Goal: Task Accomplishment & Management: Use online tool/utility

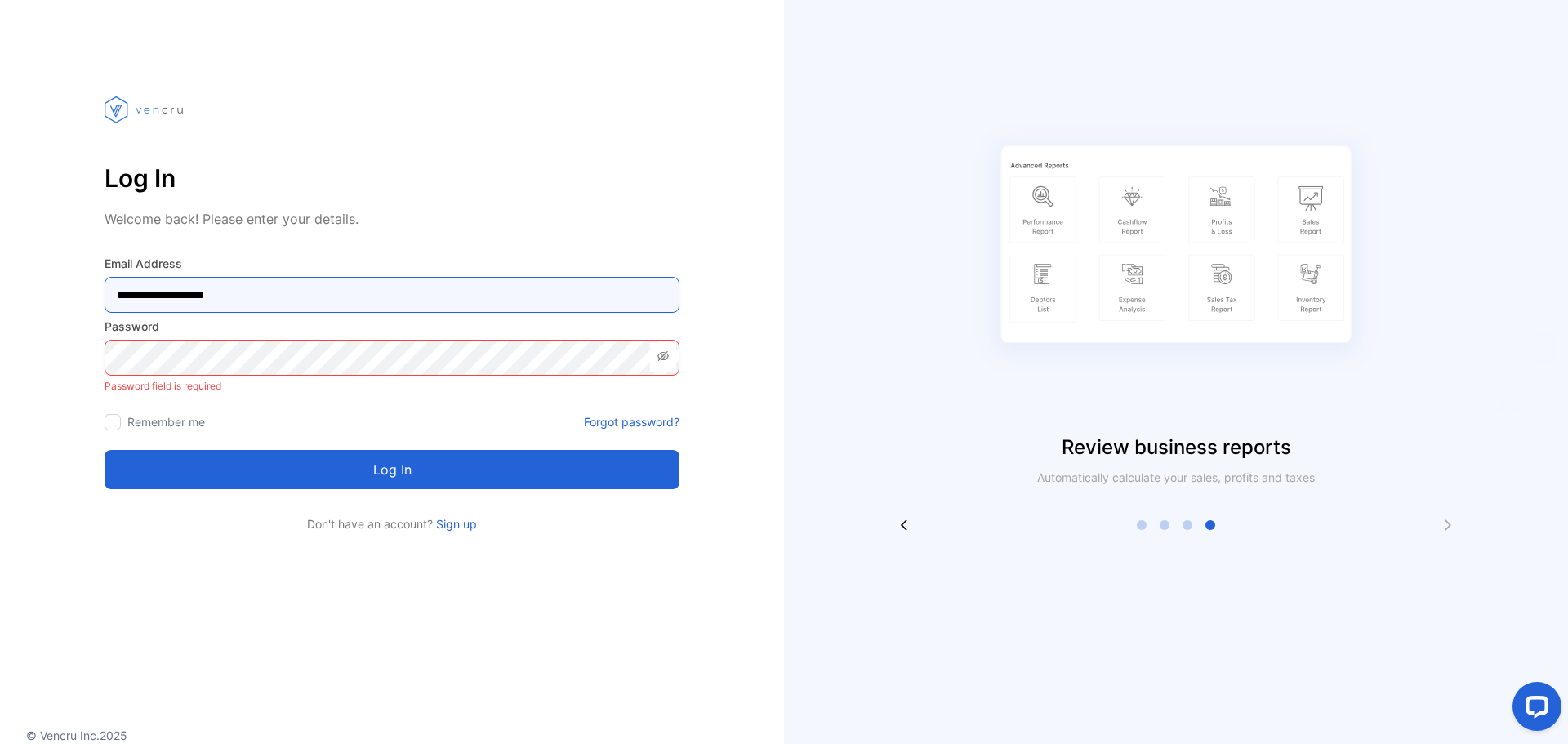
type Address-inputemail "**********"
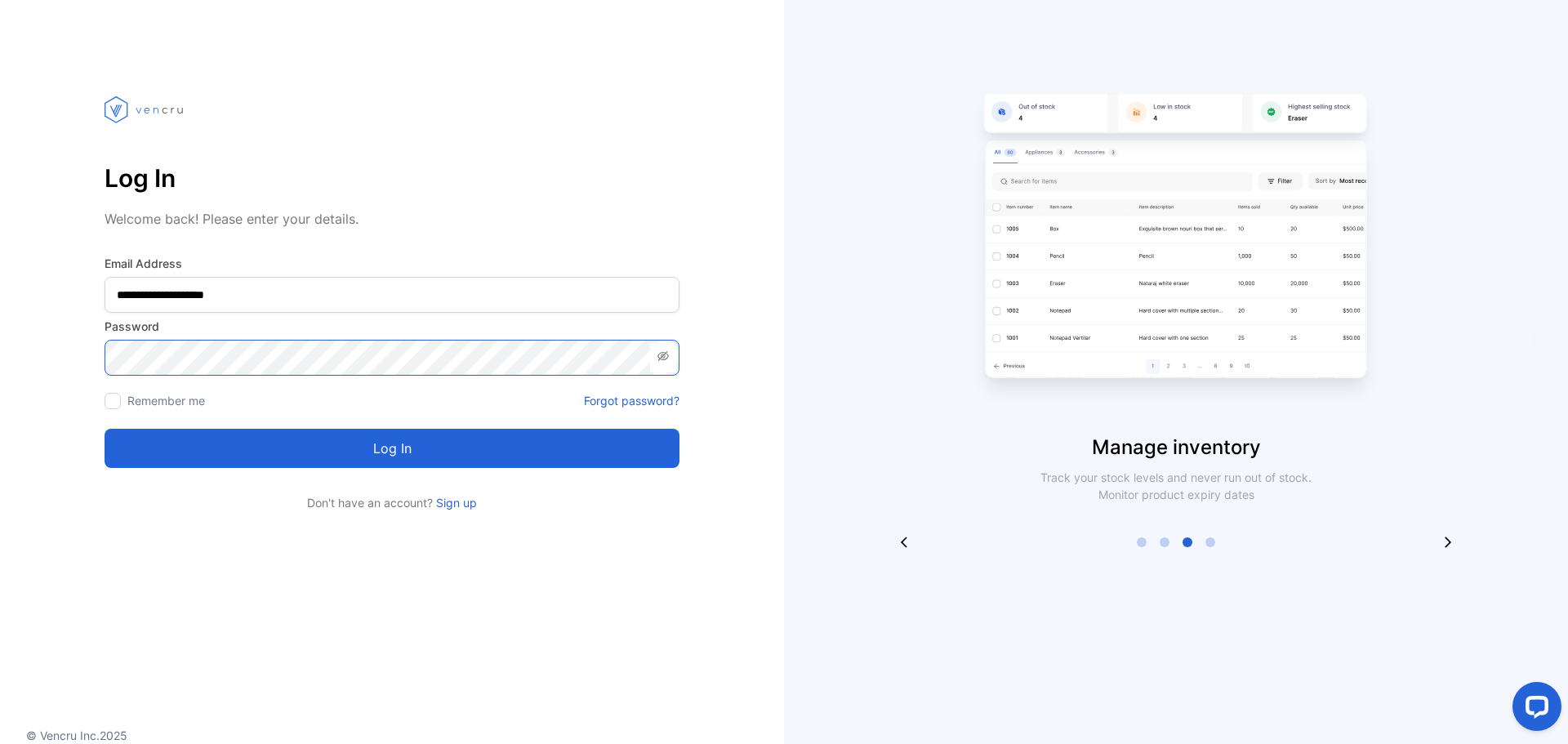
click at [105, 428] on button "Log in" at bounding box center [392, 448] width 575 height 39
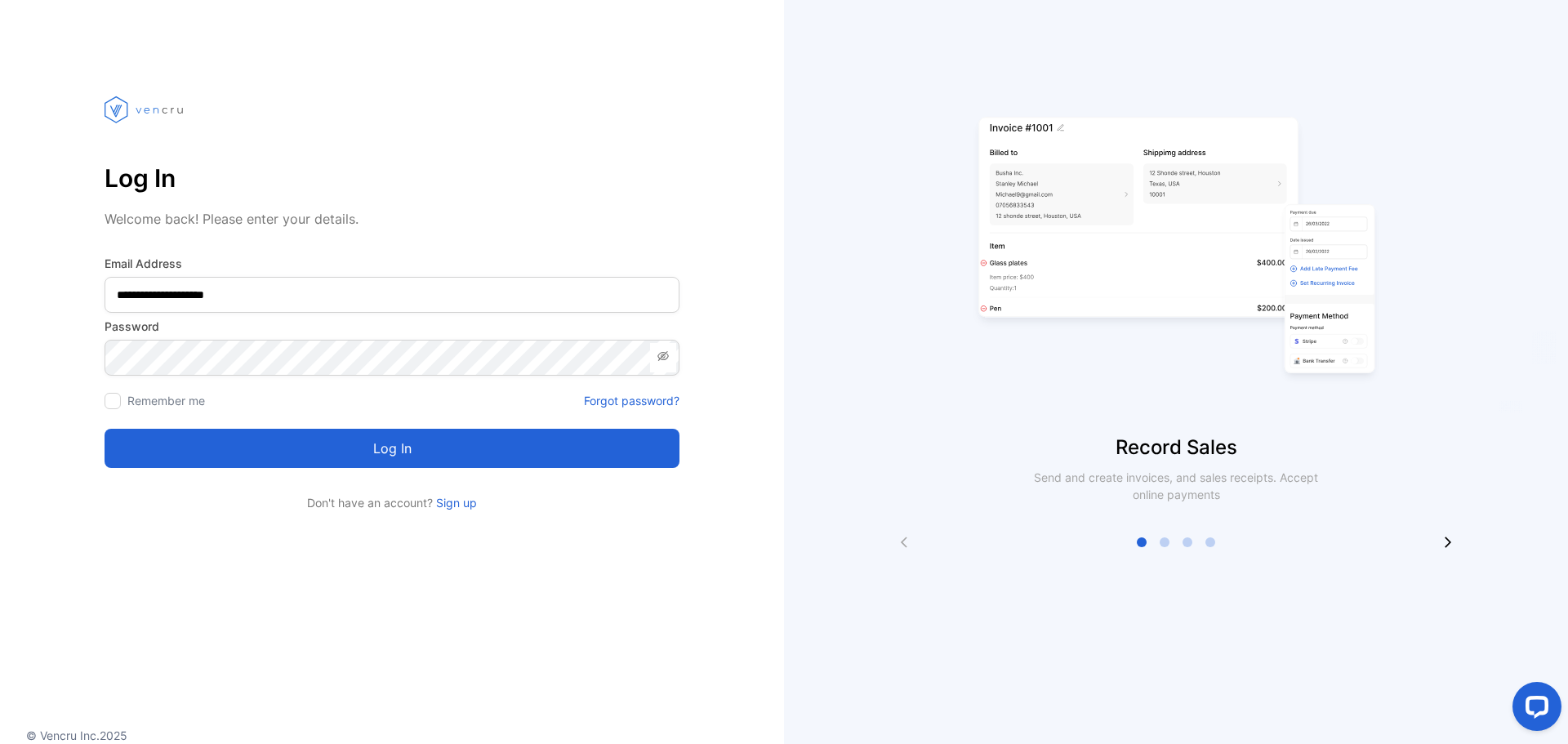
click at [652, 354] on span at bounding box center [663, 357] width 26 height 29
click at [105, 428] on button "Log in" at bounding box center [392, 448] width 575 height 39
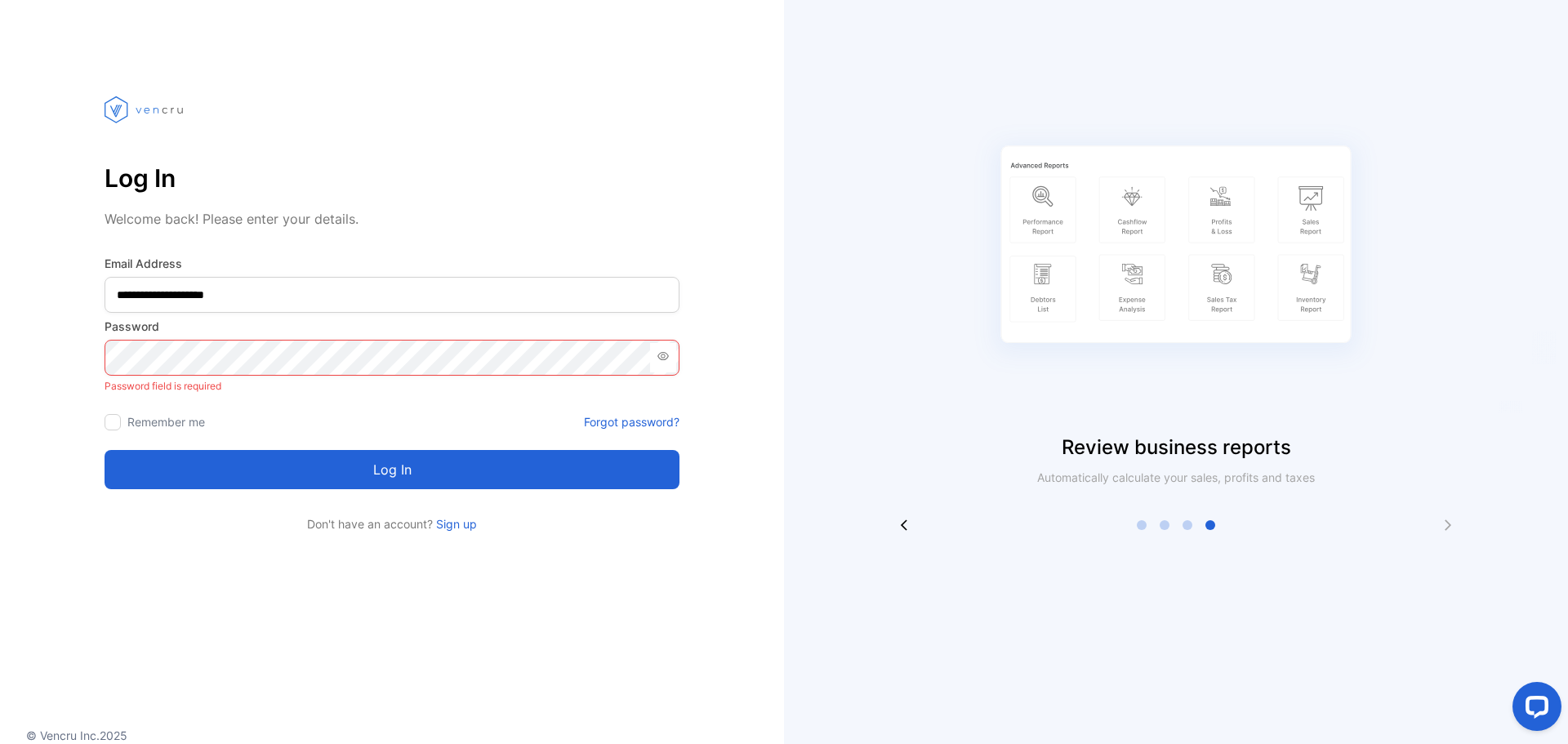
click at [636, 415] on link "Forgot password?" at bounding box center [632, 422] width 95 height 17
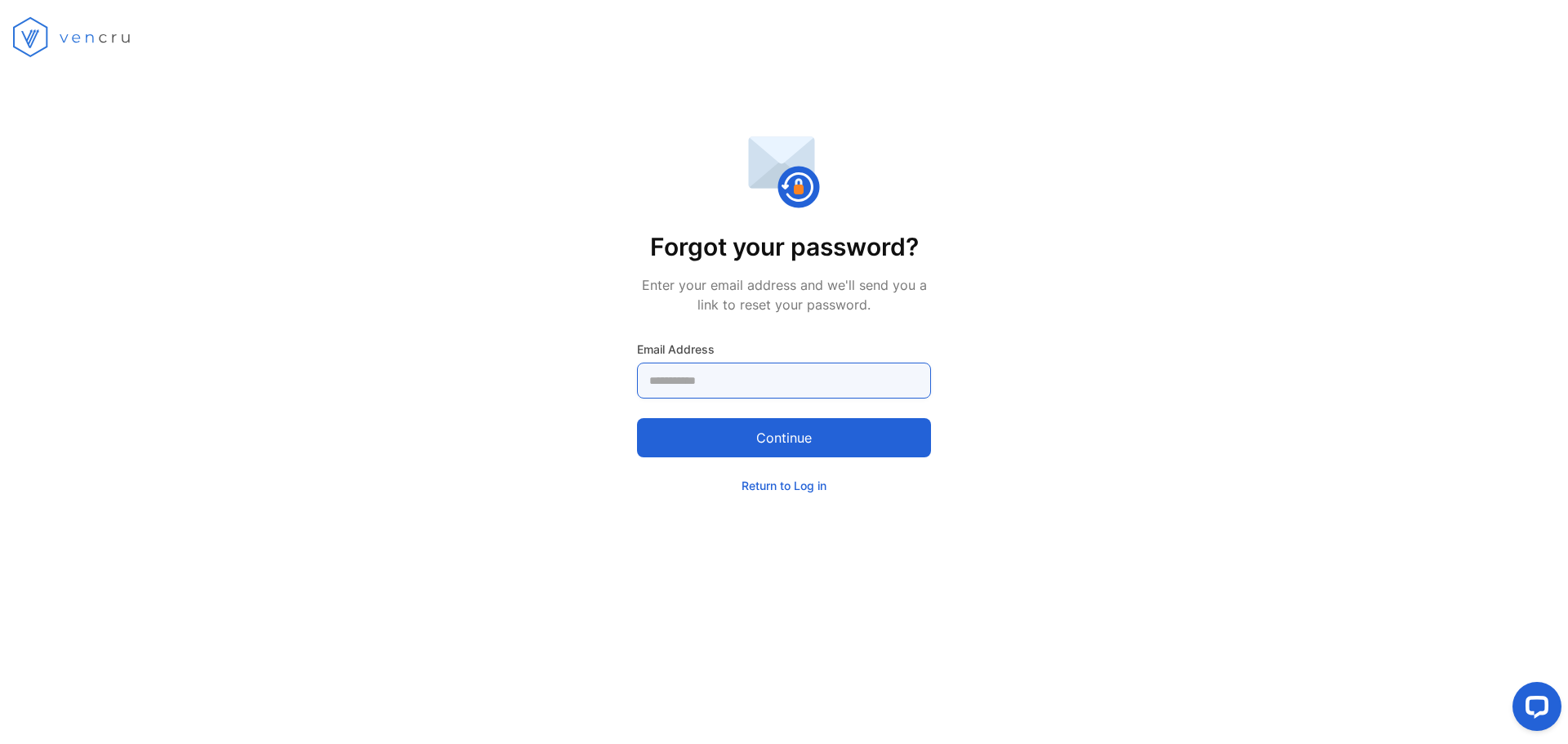
click at [744, 371] on Address-inputemail "email" at bounding box center [784, 380] width 294 height 36
type Address-inputemail "**********"
click at [637, 418] on button "Continue" at bounding box center [784, 438] width 294 height 39
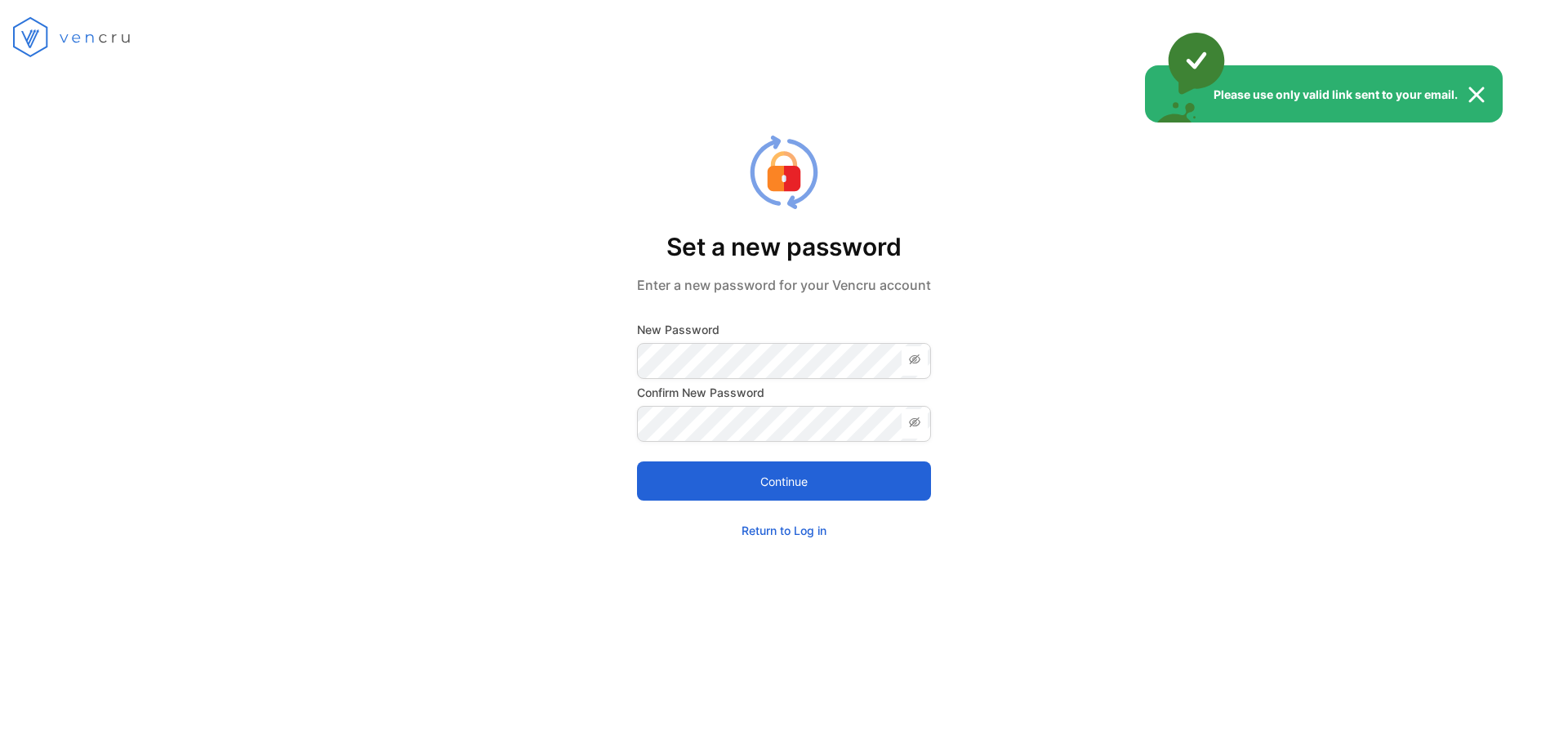
click at [685, 357] on div "Please use only valid link sent to your email." at bounding box center [784, 372] width 1568 height 744
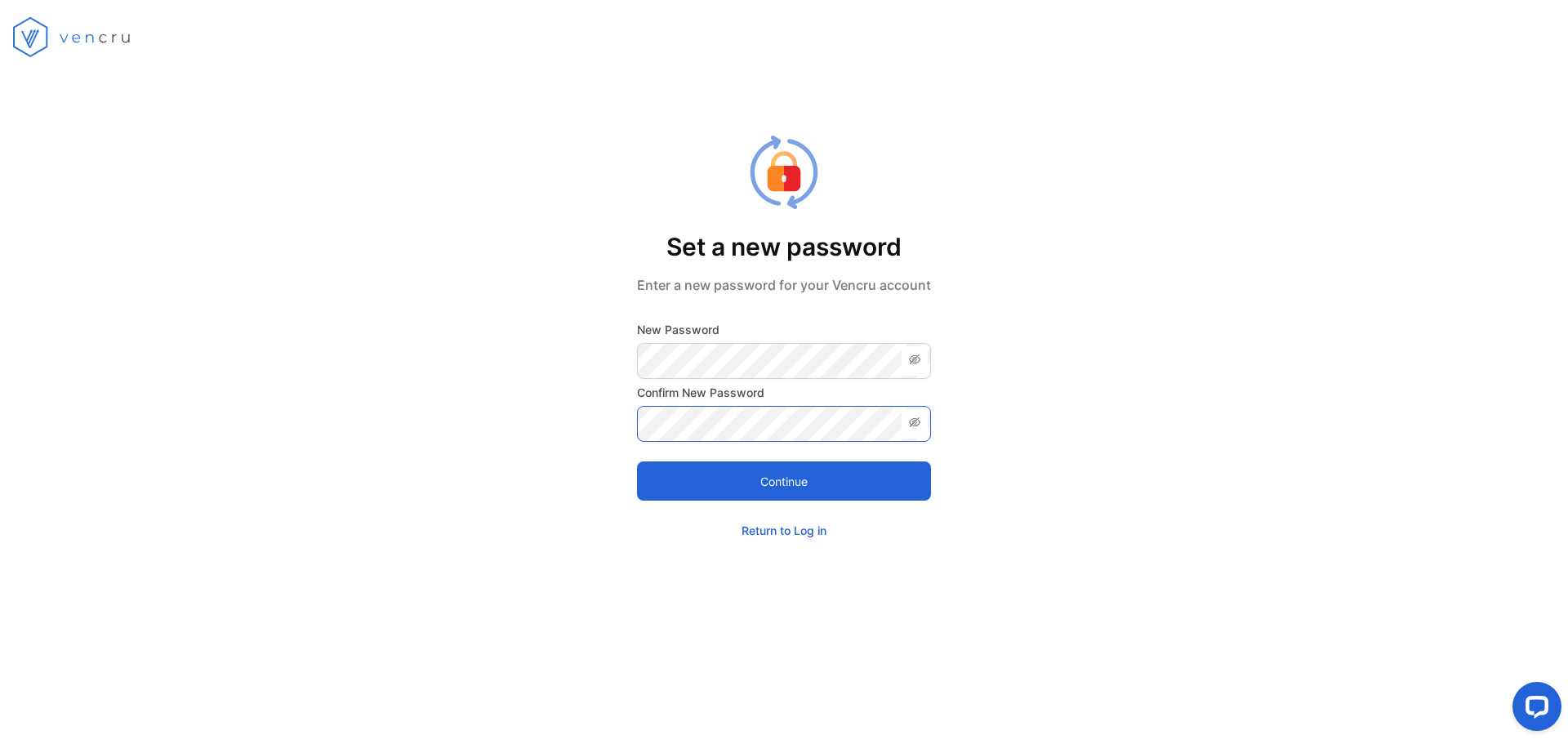
click at [637, 461] on button "Continue" at bounding box center [784, 480] width 294 height 39
click at [787, 532] on link "Return to Log in" at bounding box center [784, 530] width 85 height 14
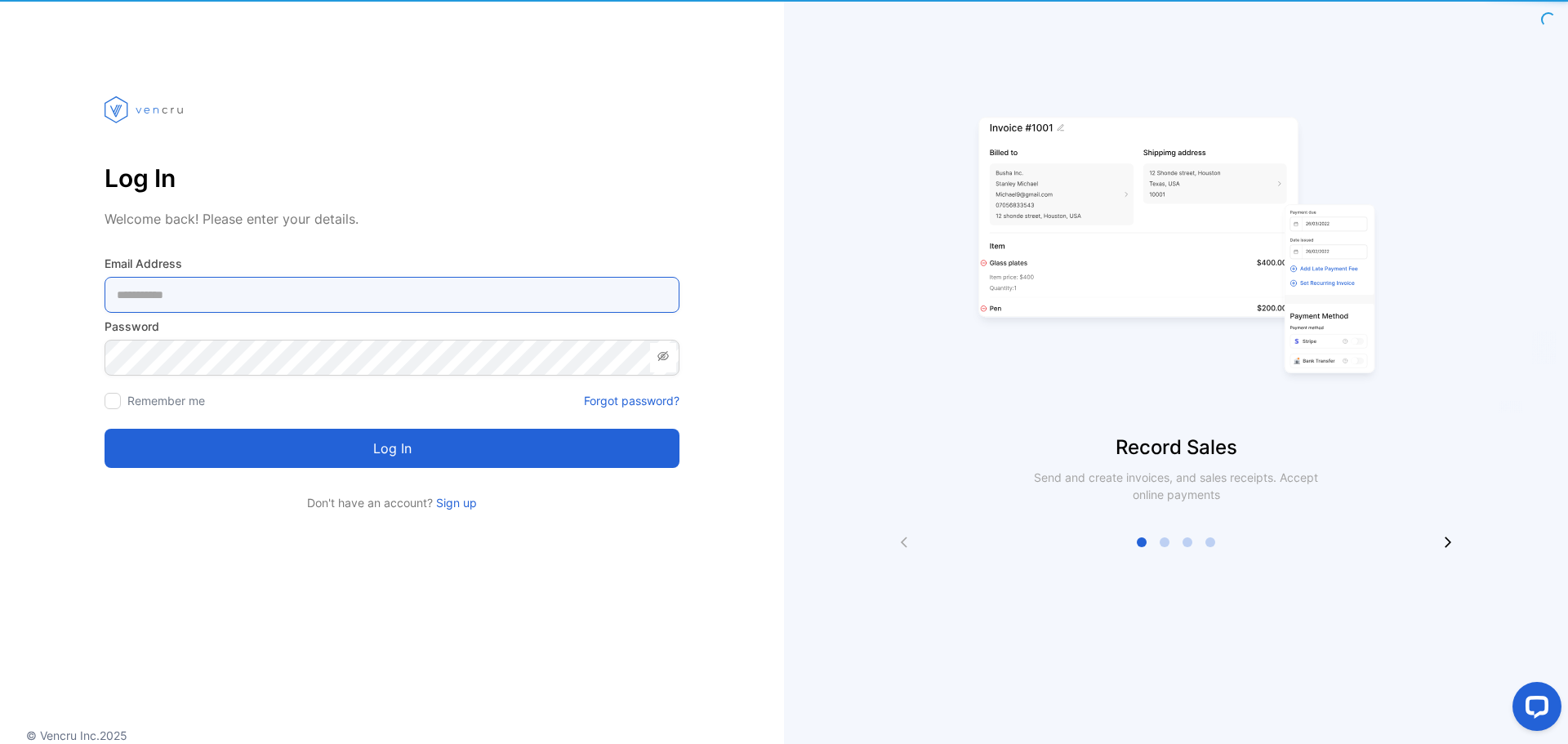
click at [316, 296] on Address-inputemail "email" at bounding box center [392, 295] width 575 height 36
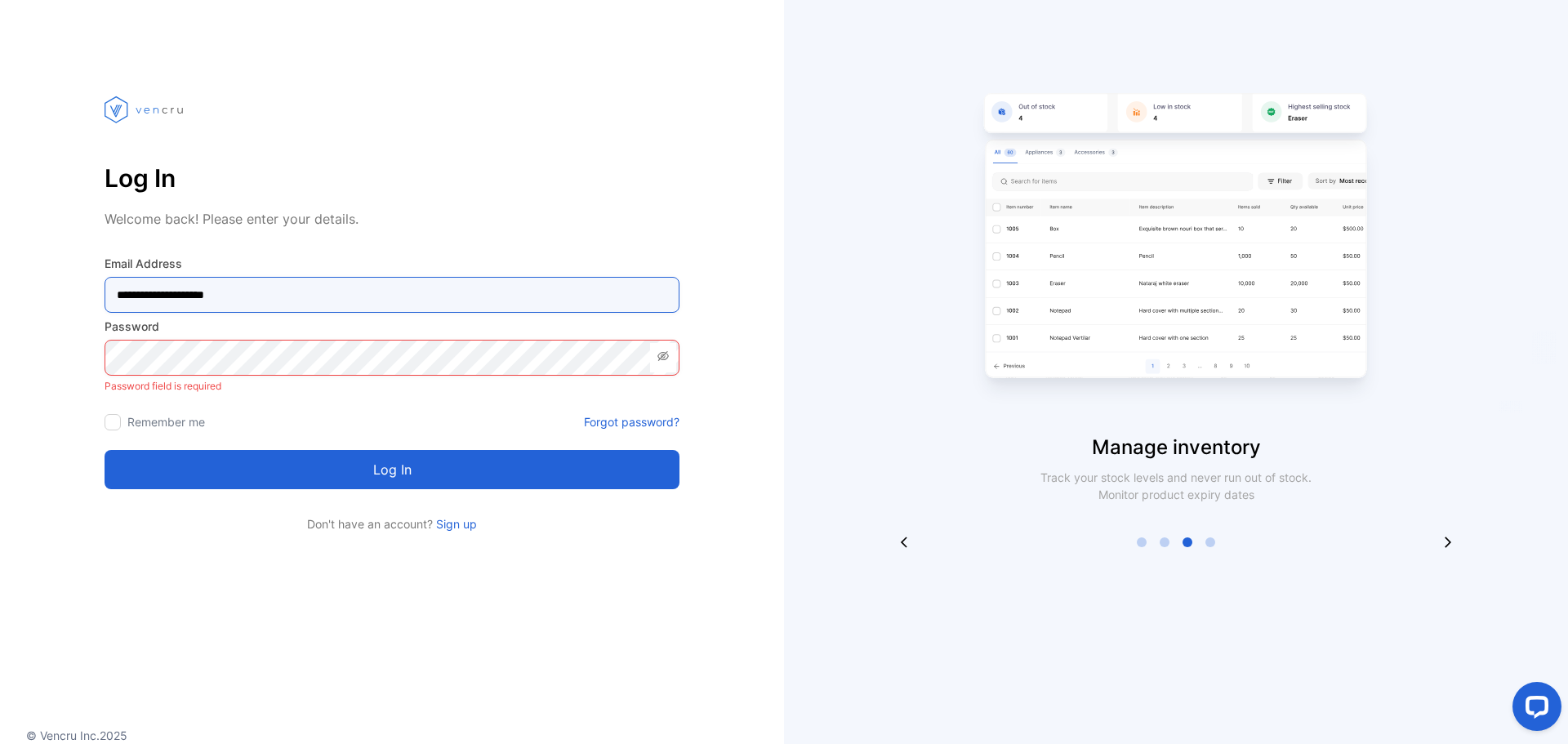
type Address-inputemail "**********"
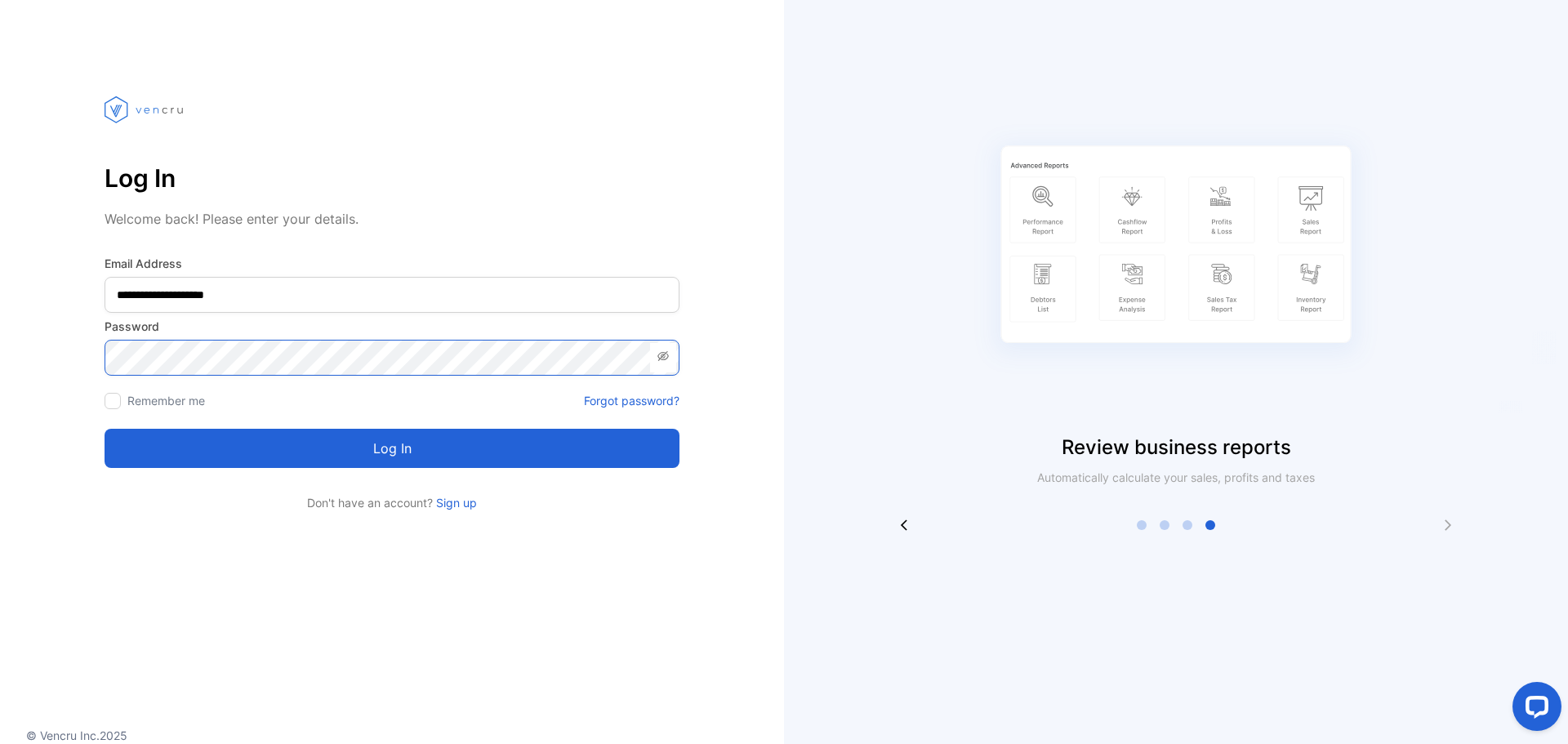
click at [105, 428] on button "Log in" at bounding box center [392, 448] width 575 height 39
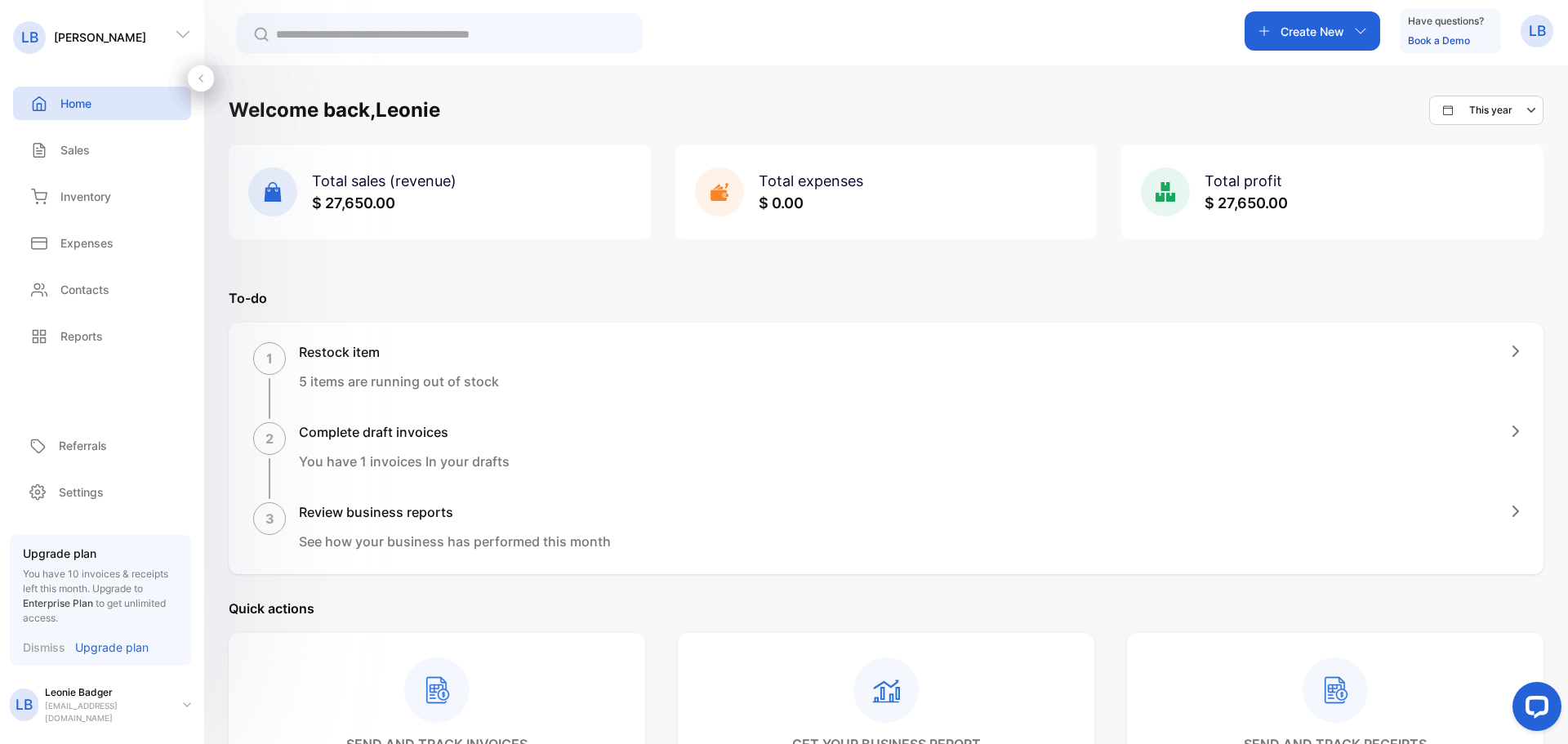
click at [1288, 33] on p "Create New" at bounding box center [1313, 31] width 64 height 17
click at [1324, 77] on p "Invoice" at bounding box center [1306, 71] width 54 height 19
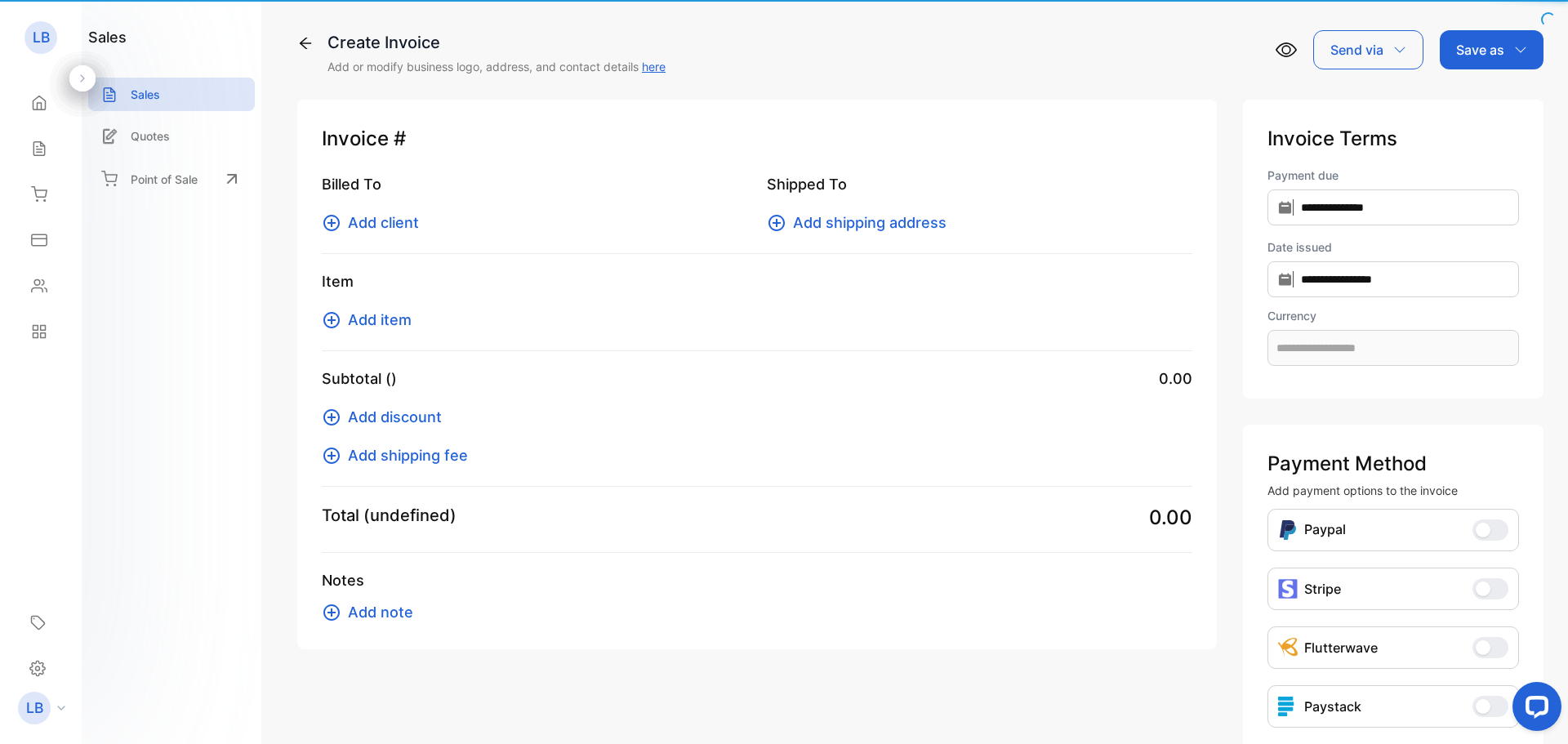
type input "**********"
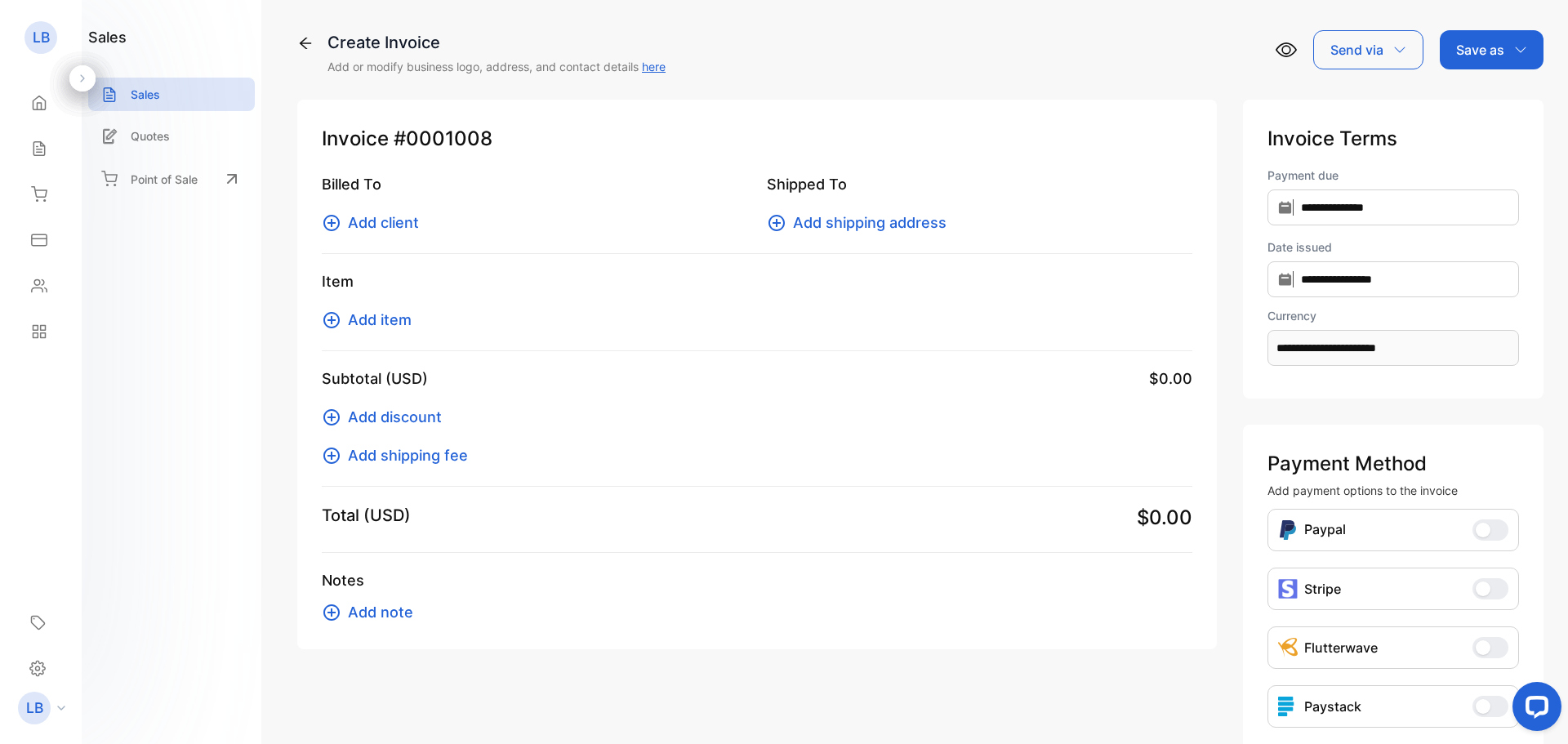
click at [411, 222] on span "Add client" at bounding box center [383, 223] width 71 height 22
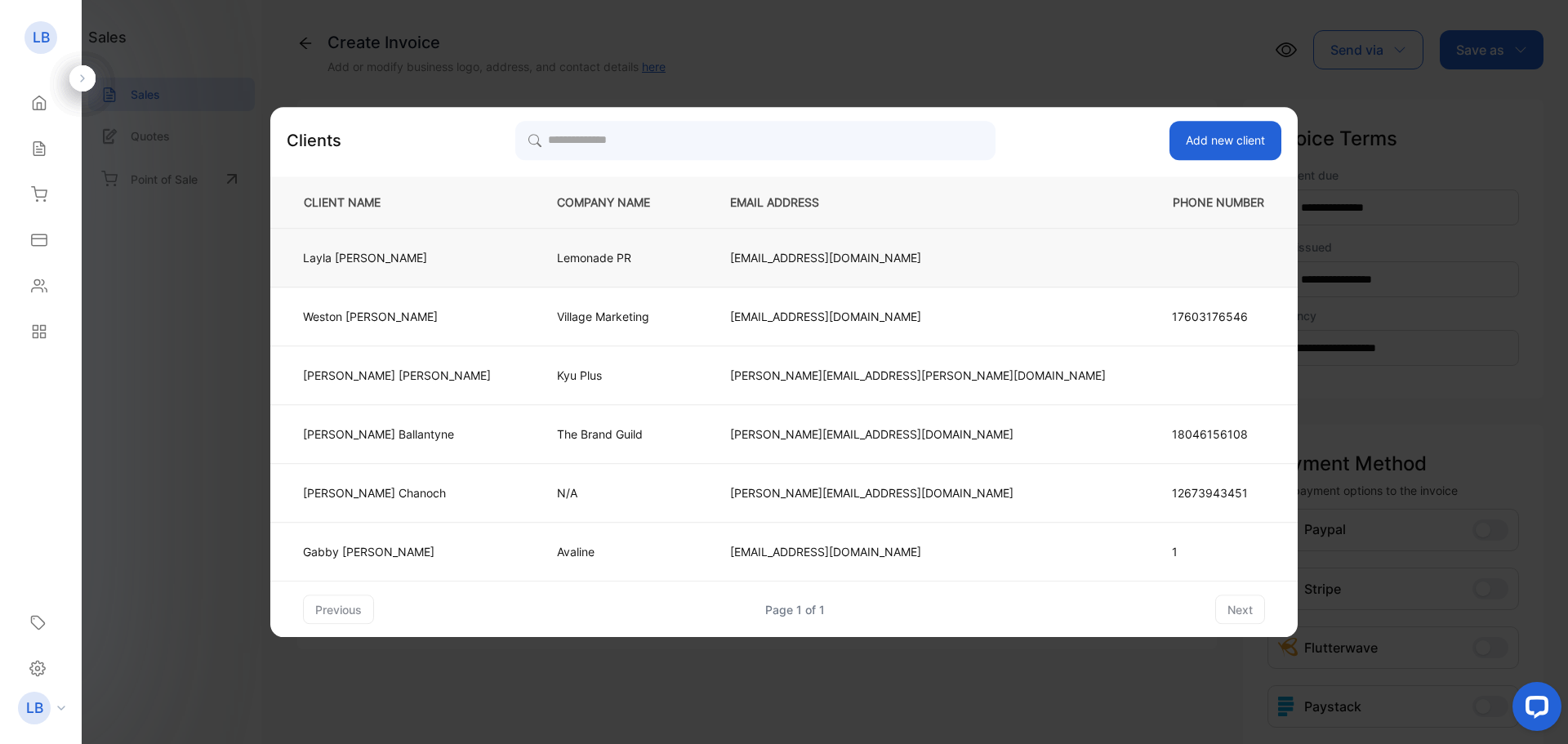
click at [609, 260] on p "Lemonade PR" at bounding box center [616, 258] width 119 height 17
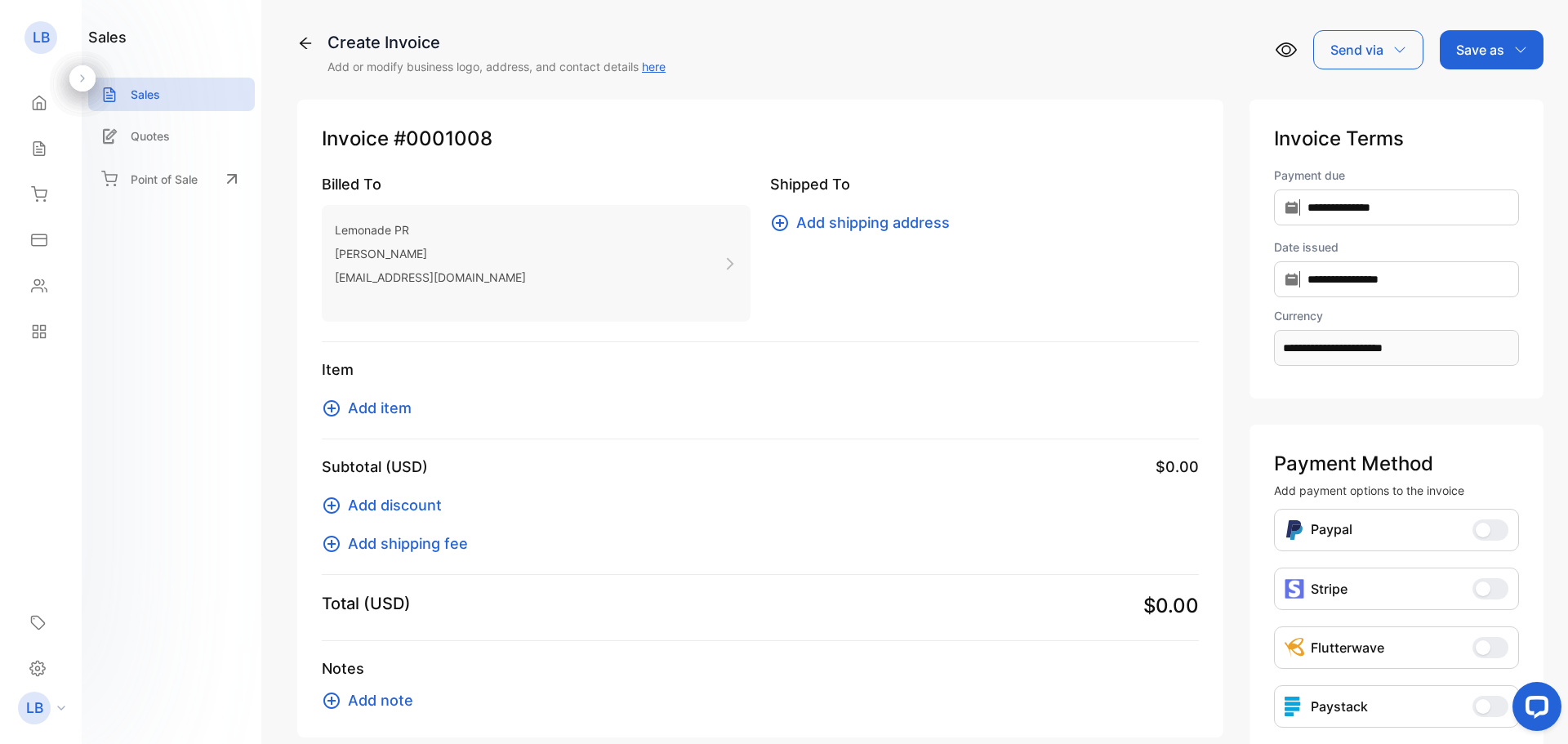
click at [402, 407] on span "Add item" at bounding box center [380, 408] width 64 height 22
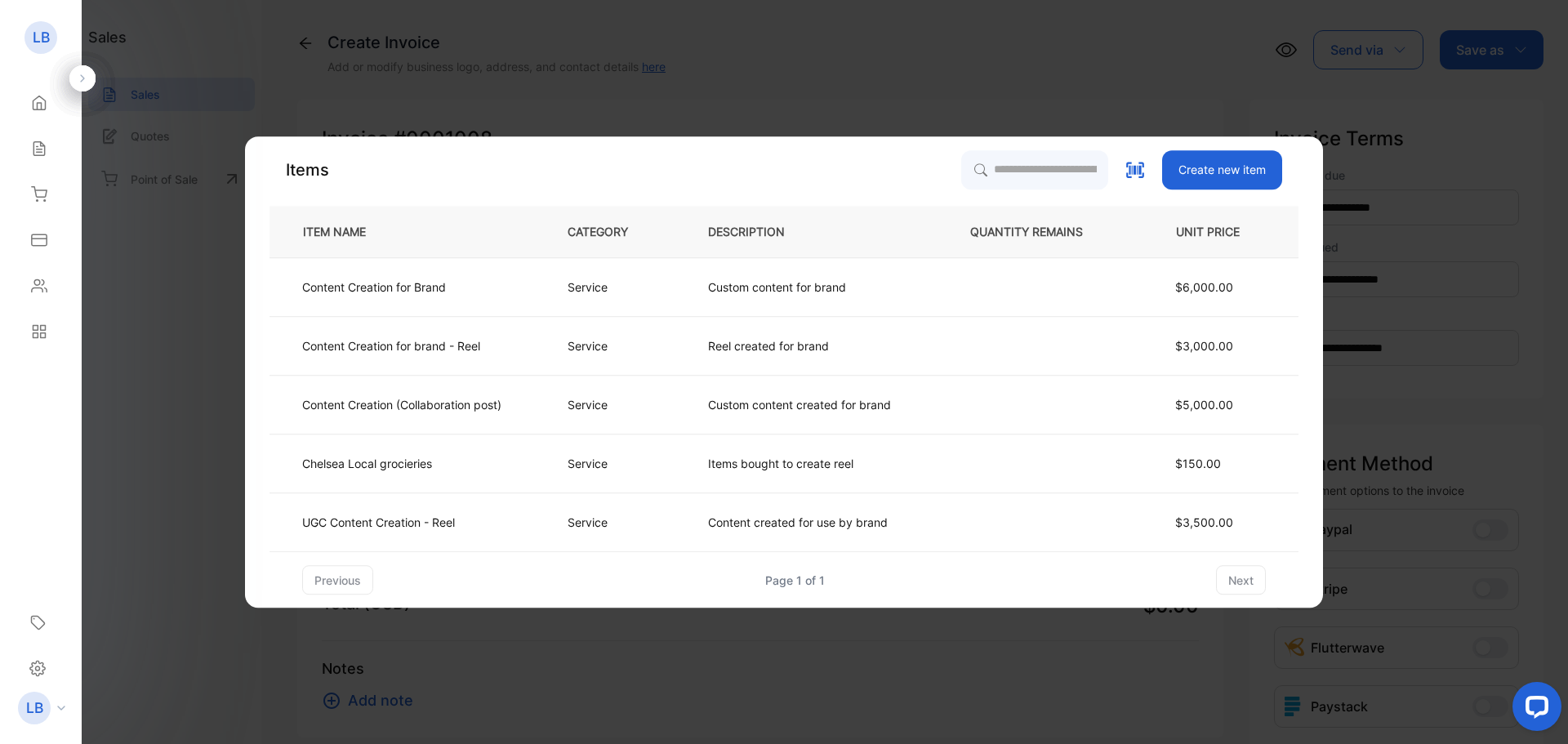
click at [1245, 162] on button "Create new item" at bounding box center [1222, 170] width 120 height 39
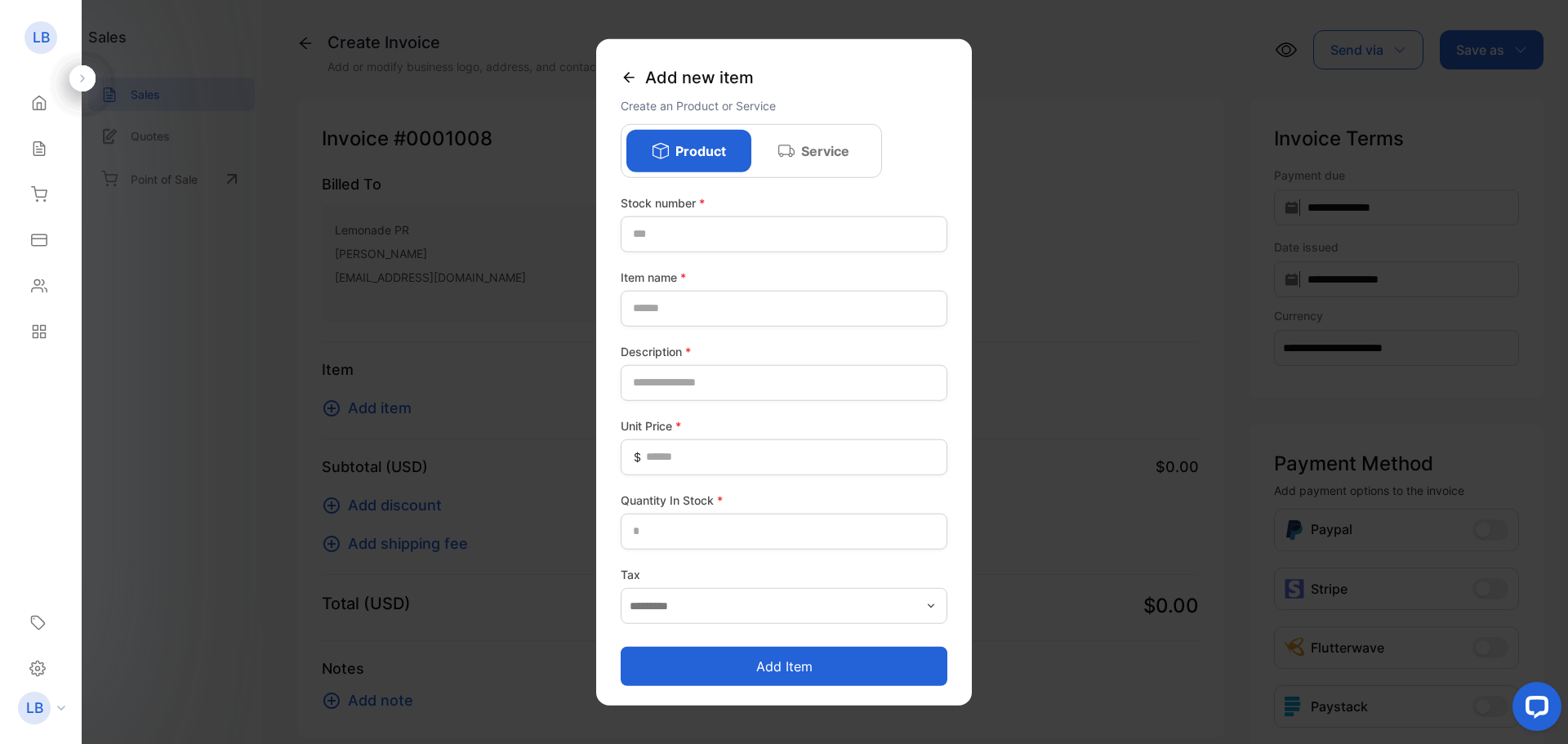
click at [825, 148] on p "Service" at bounding box center [825, 150] width 49 height 19
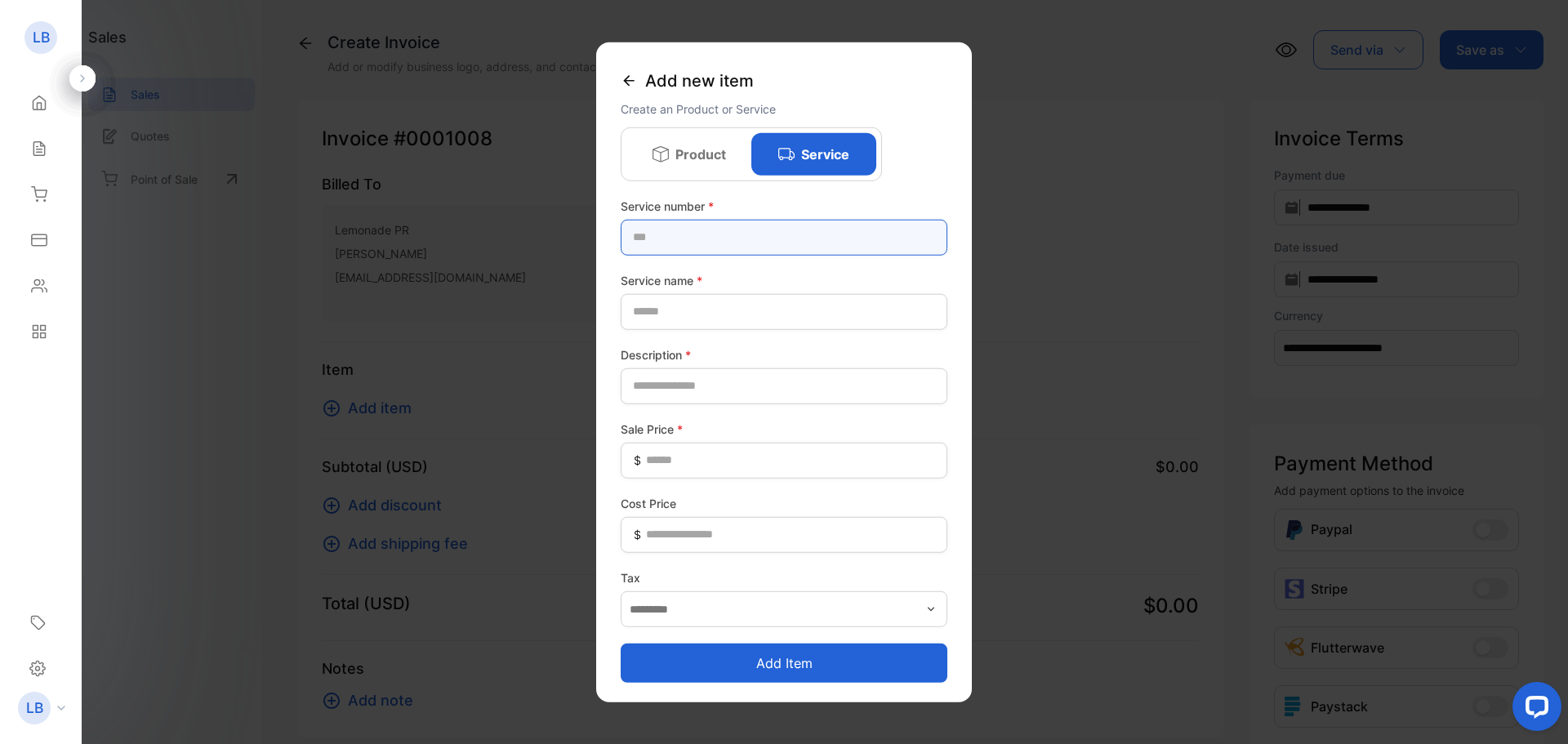
click at [743, 238] on number-inputstocknumber "text" at bounding box center [784, 237] width 326 height 36
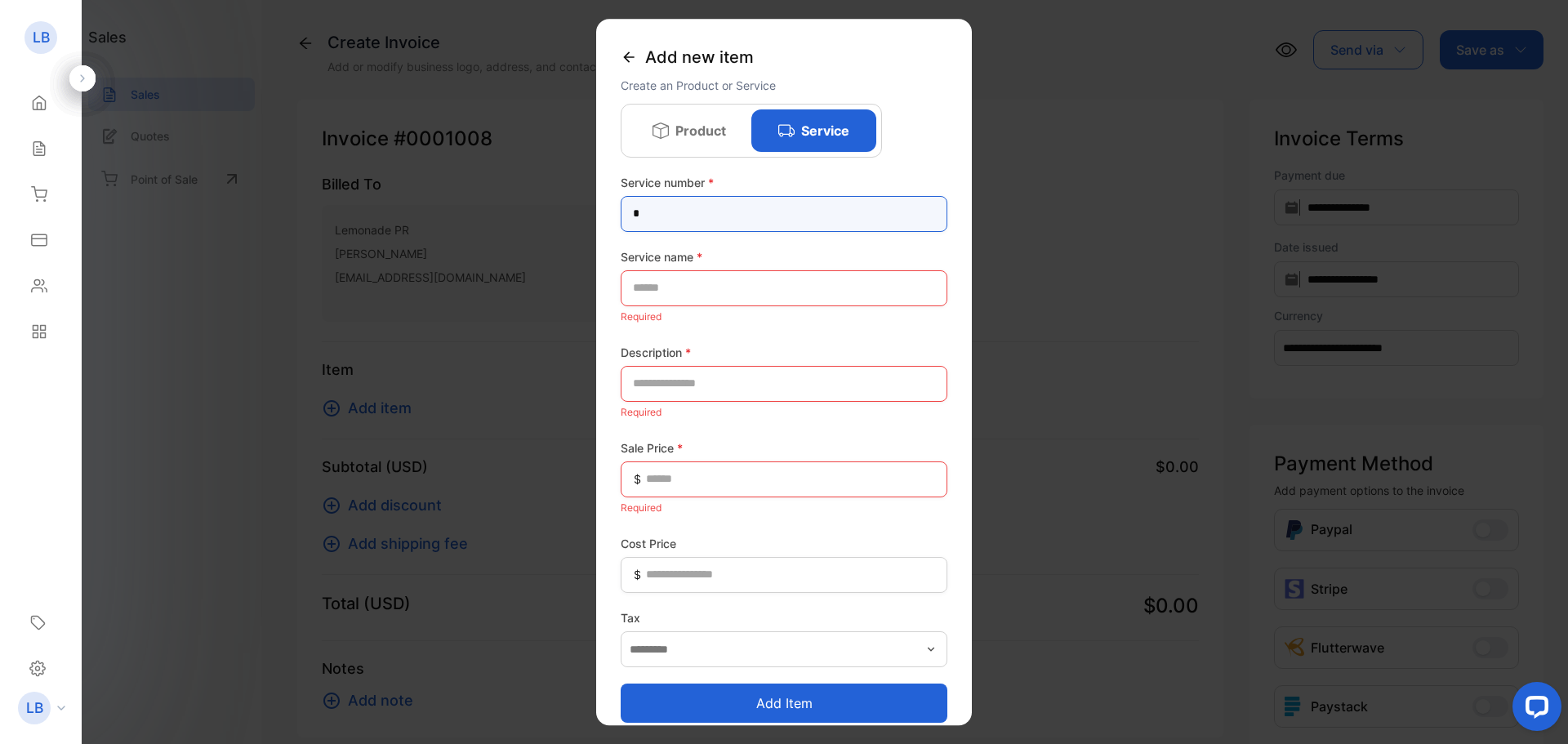
type number-inputstocknumber "*"
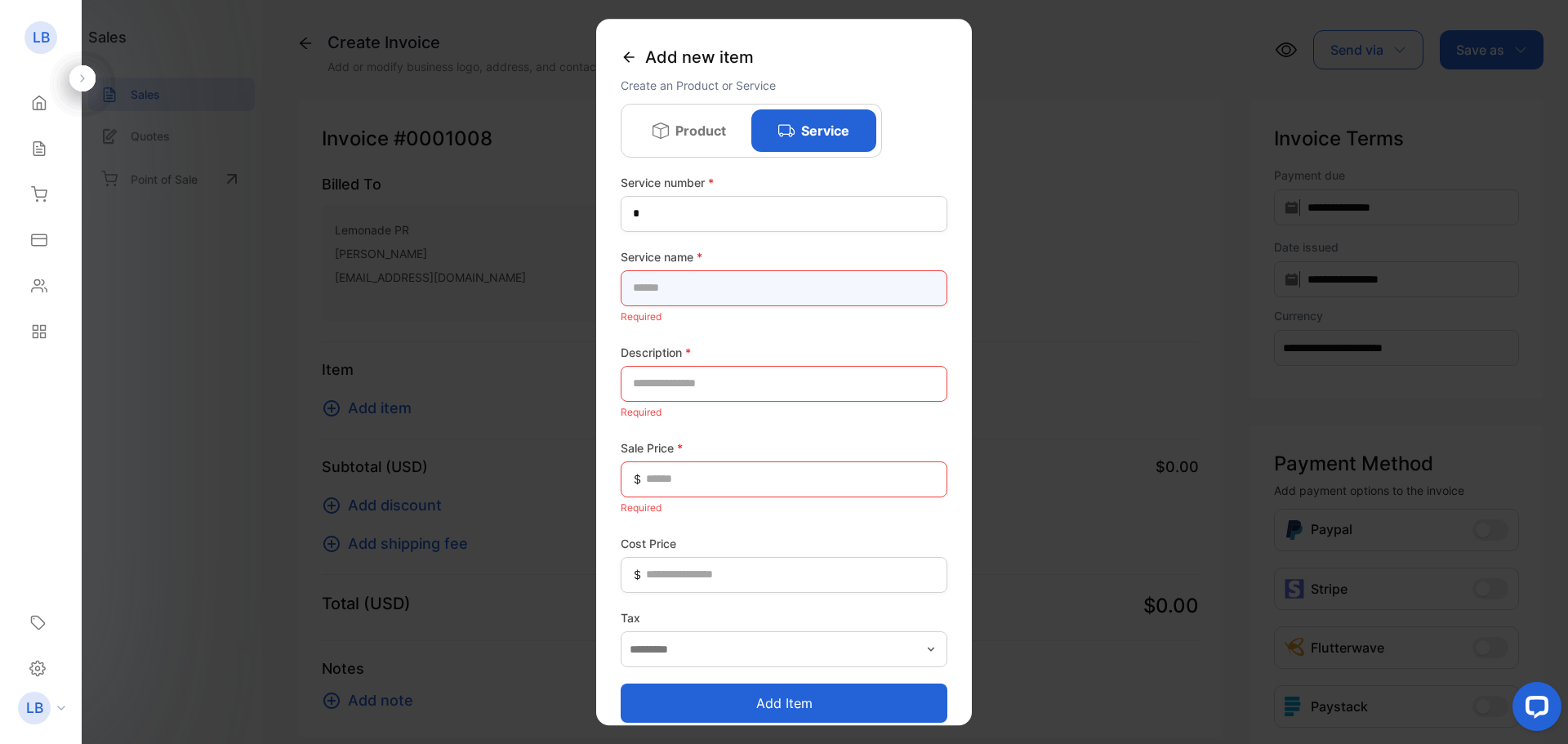
click at [715, 285] on name-inputproductname "text" at bounding box center [784, 288] width 326 height 36
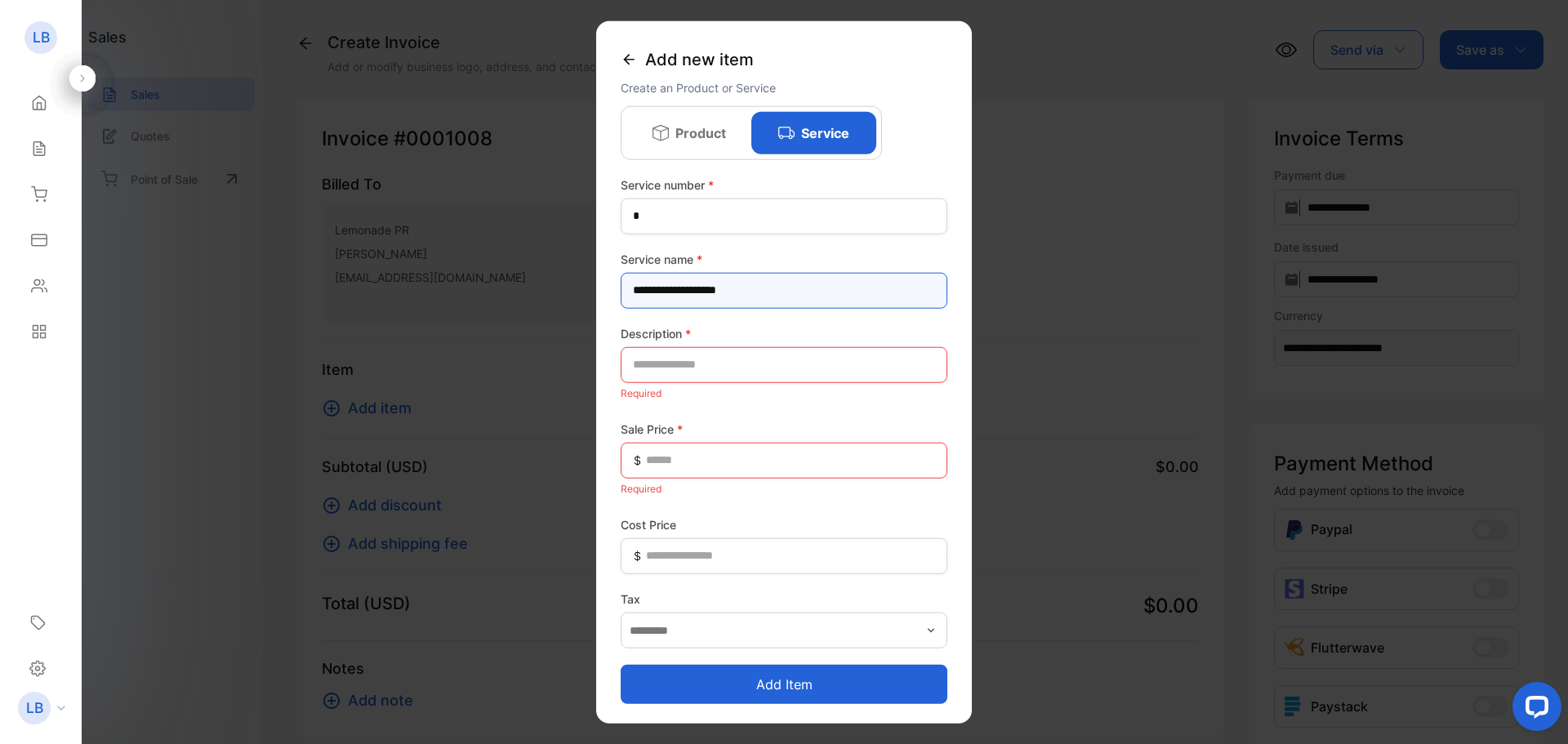
type name-inputproductname "**********"
click at [695, 460] on Price-inputunitprice "text" at bounding box center [784, 459] width 326 height 36
click at [712, 369] on input "text" at bounding box center [784, 364] width 326 height 36
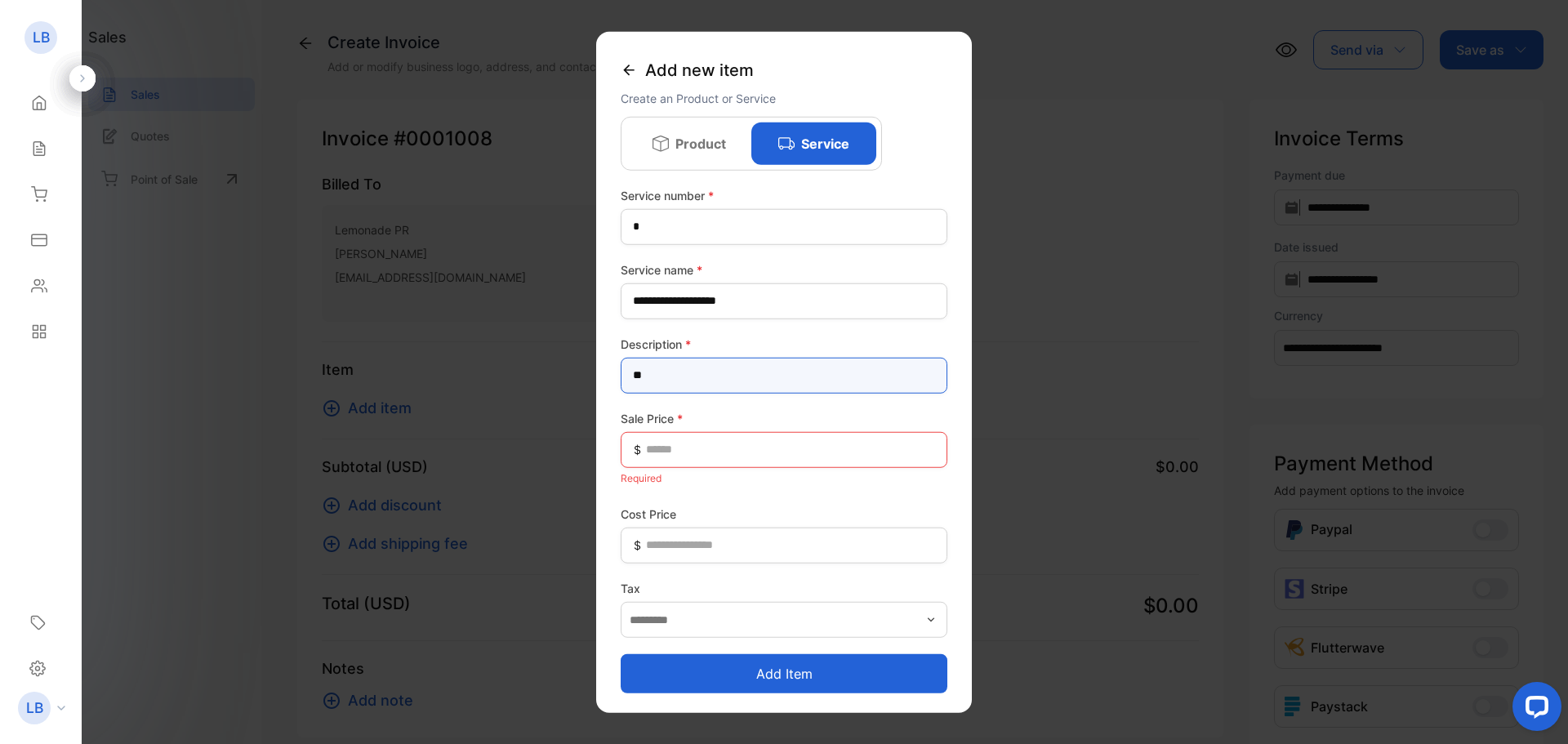
type input "*"
type input "**********"
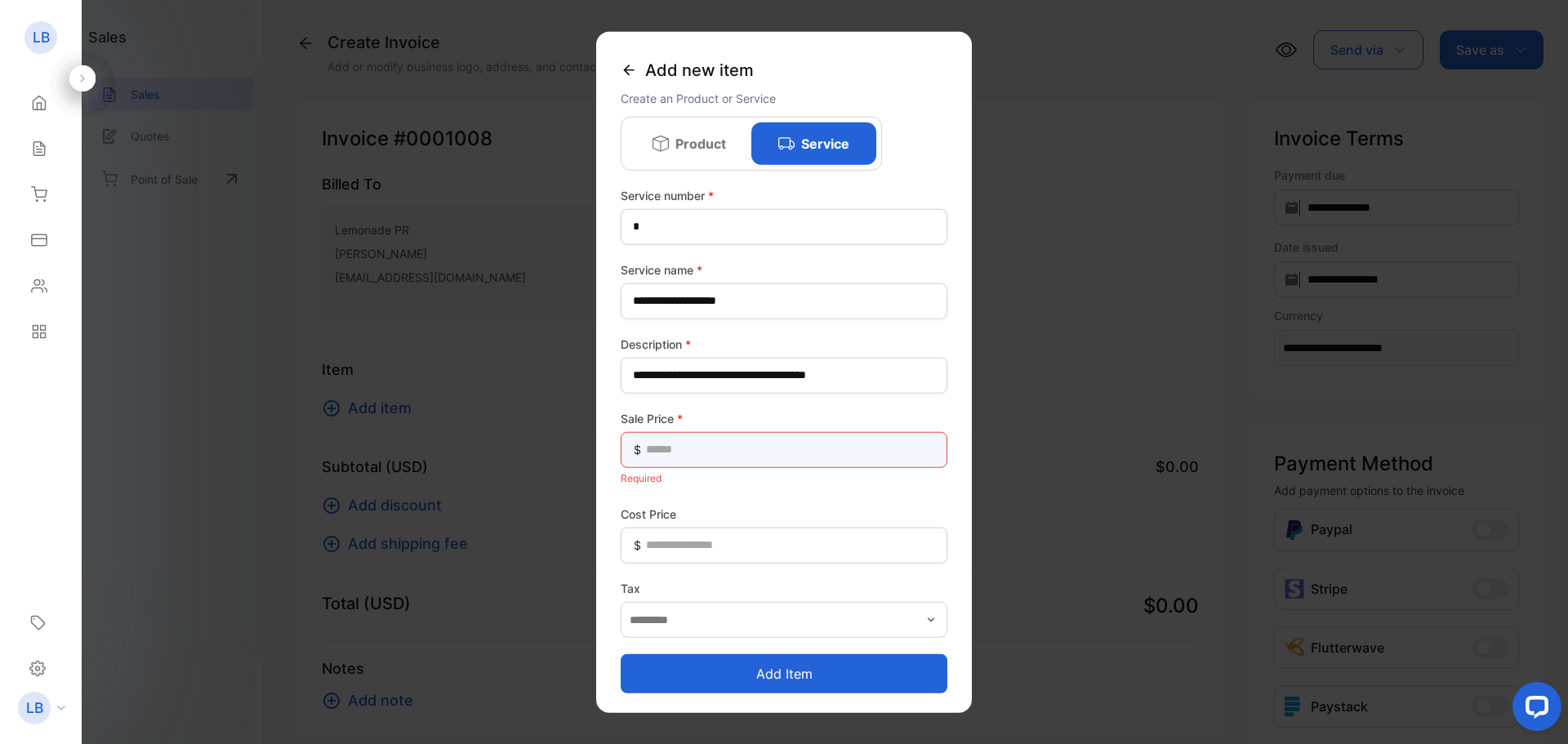
click at [700, 441] on Price-inputunitprice "text" at bounding box center [784, 449] width 326 height 36
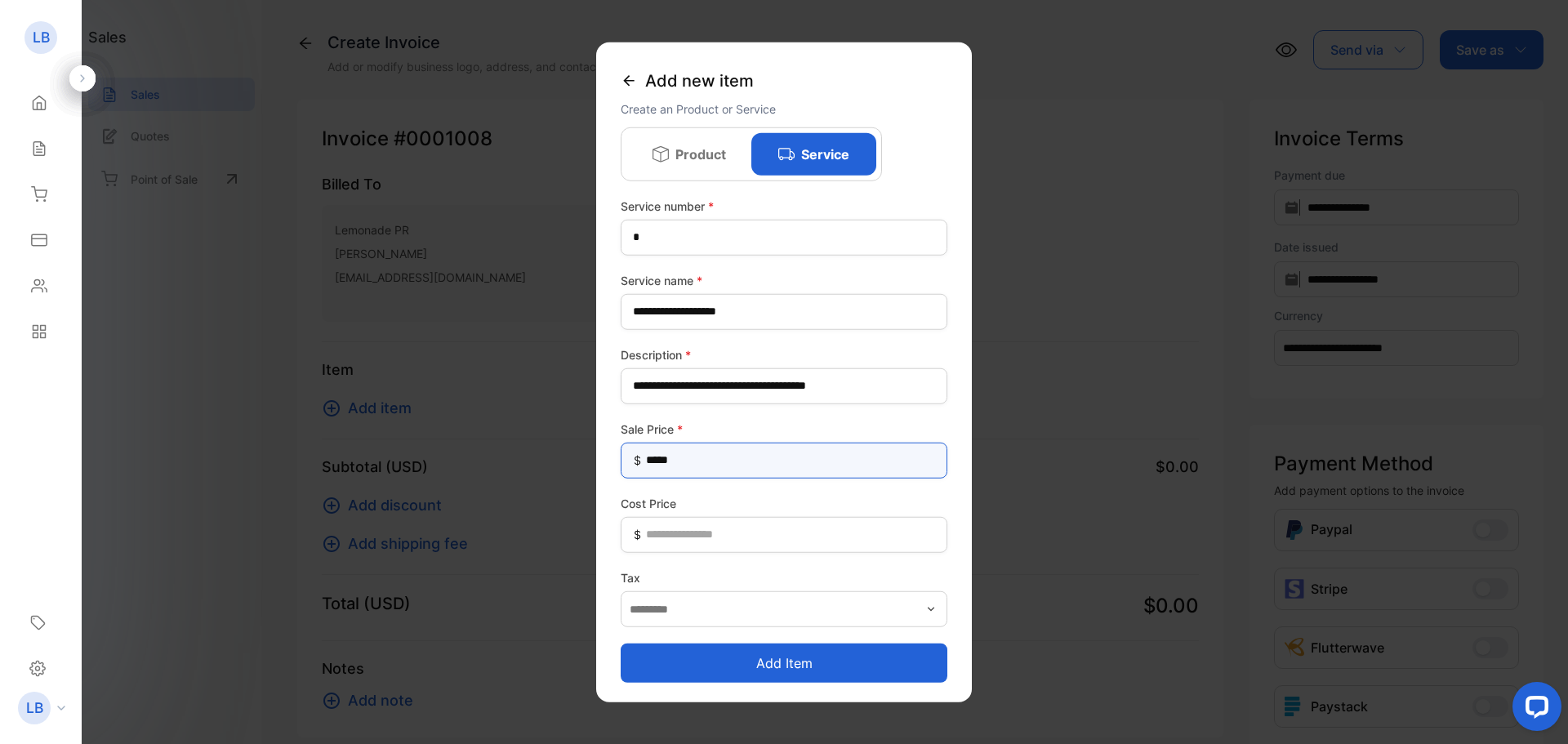
type Price-inputunitprice "*****"
click at [721, 664] on button "Add item" at bounding box center [784, 663] width 326 height 39
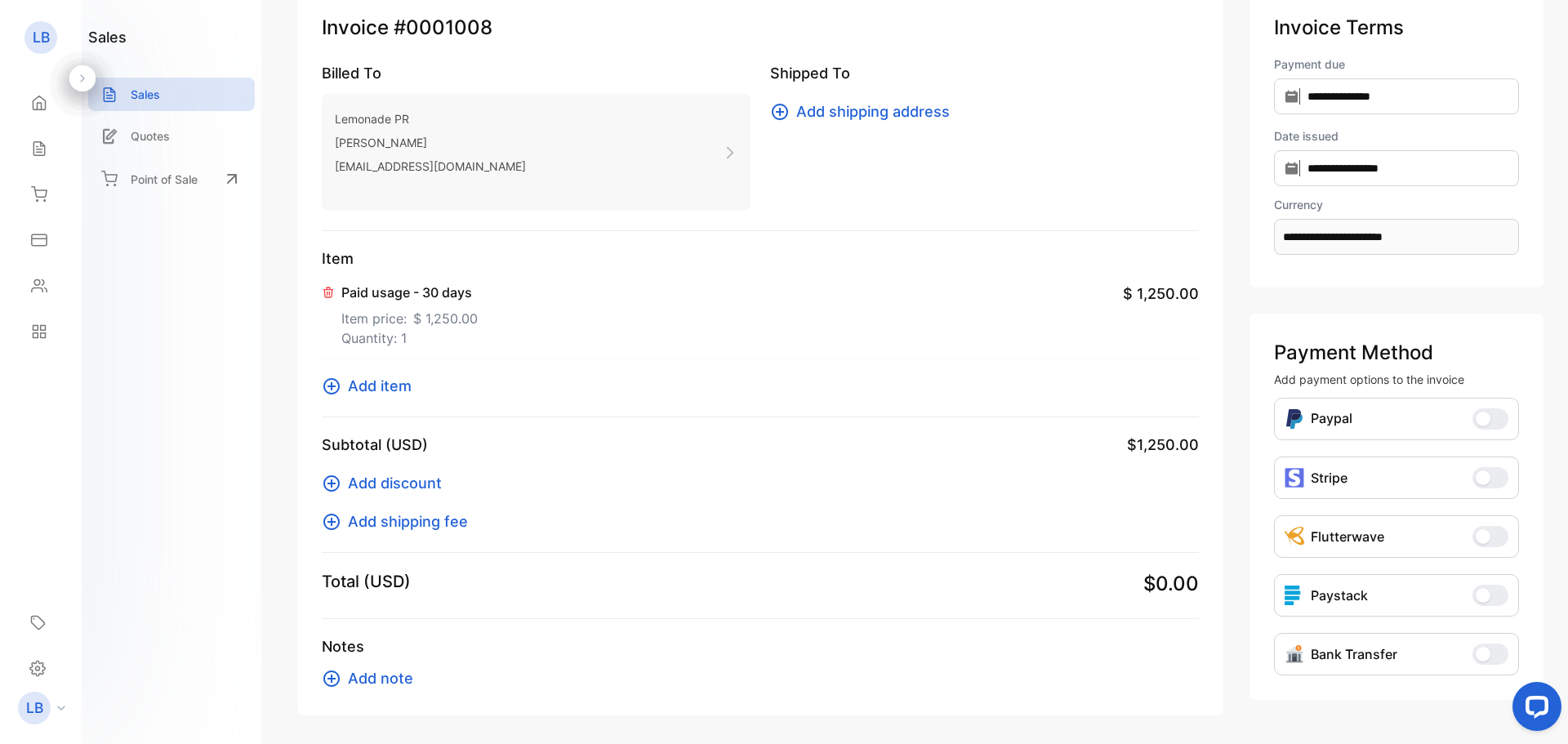
scroll to position [174, 0]
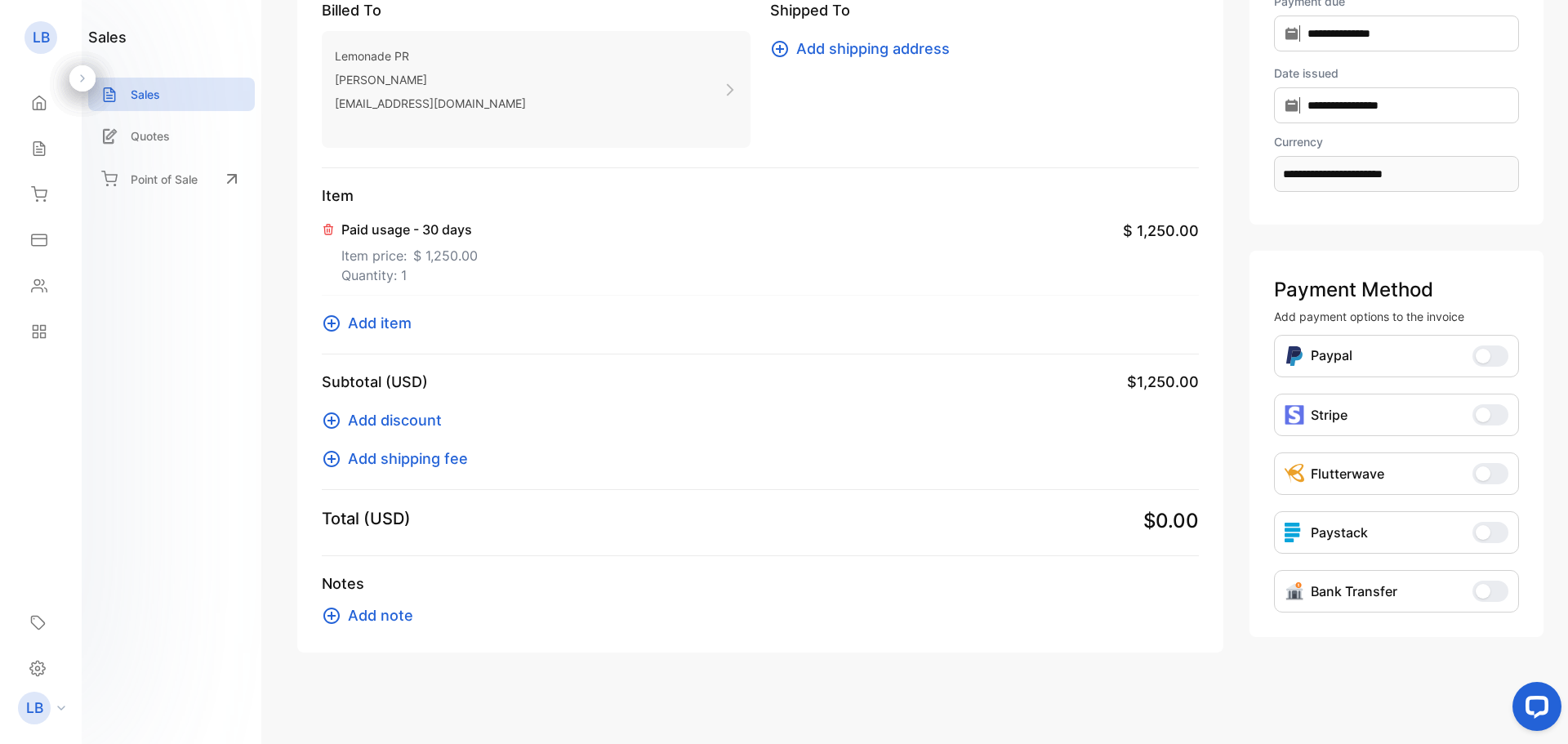
drag, startPoint x: 35, startPoint y: 145, endPoint x: 19, endPoint y: 76, distance: 70.8
click at [19, 76] on div "LB Leonie Badger Home Home Sales Sales Inventory Inventory Expenses Expenses Co…" at bounding box center [41, 187] width 82 height 335
drag, startPoint x: 41, startPoint y: 101, endPoint x: 39, endPoint y: 561, distance: 460.0
click at [39, 561] on aside "LB Leonie Badger Home Home Sales Sales Inventory Inventory Expenses Expenses Co…" at bounding box center [41, 372] width 82 height 744
click at [406, 613] on span "Add note" at bounding box center [381, 615] width 65 height 22
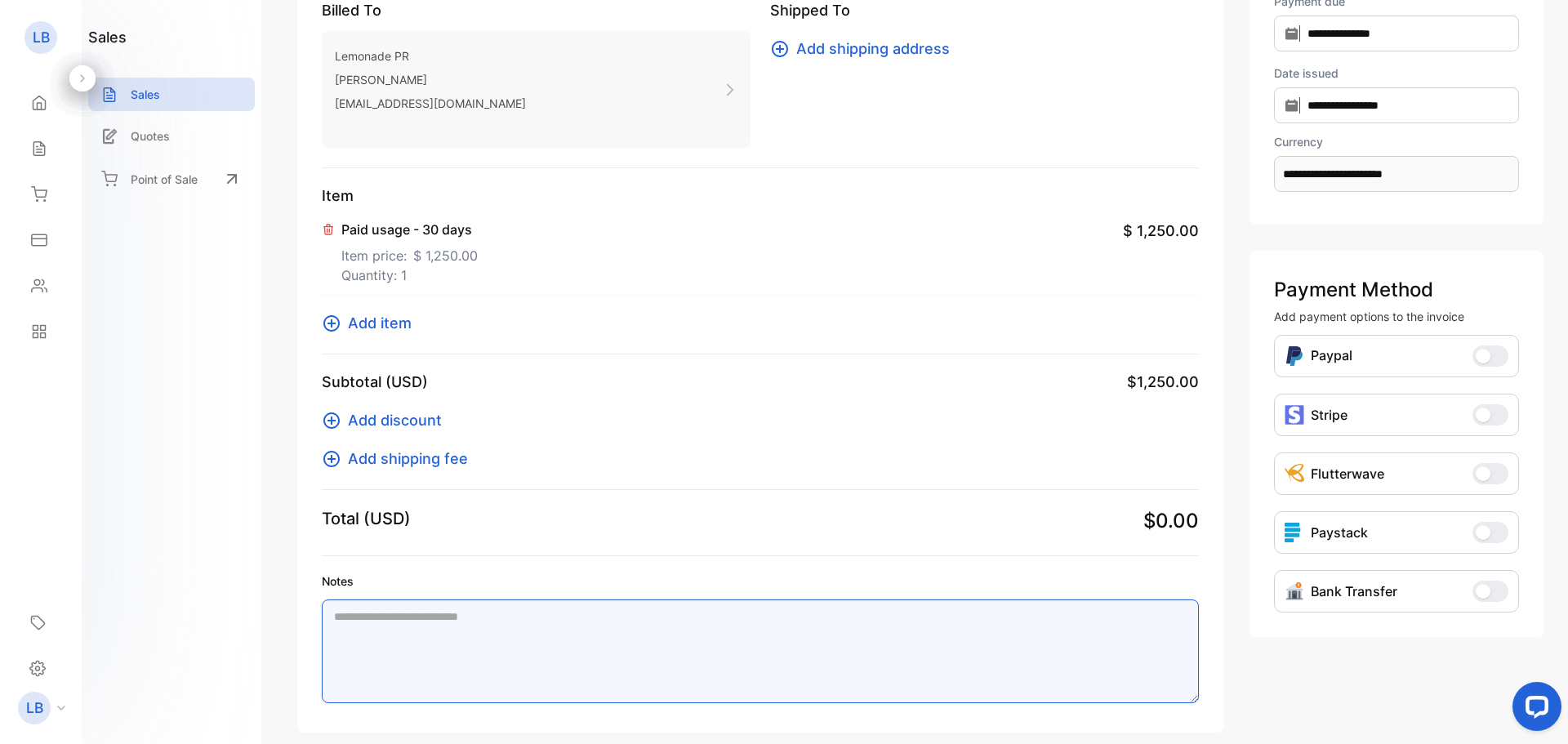
click at [406, 613] on textarea "Notes" at bounding box center [760, 651] width 877 height 104
paste textarea "**********"
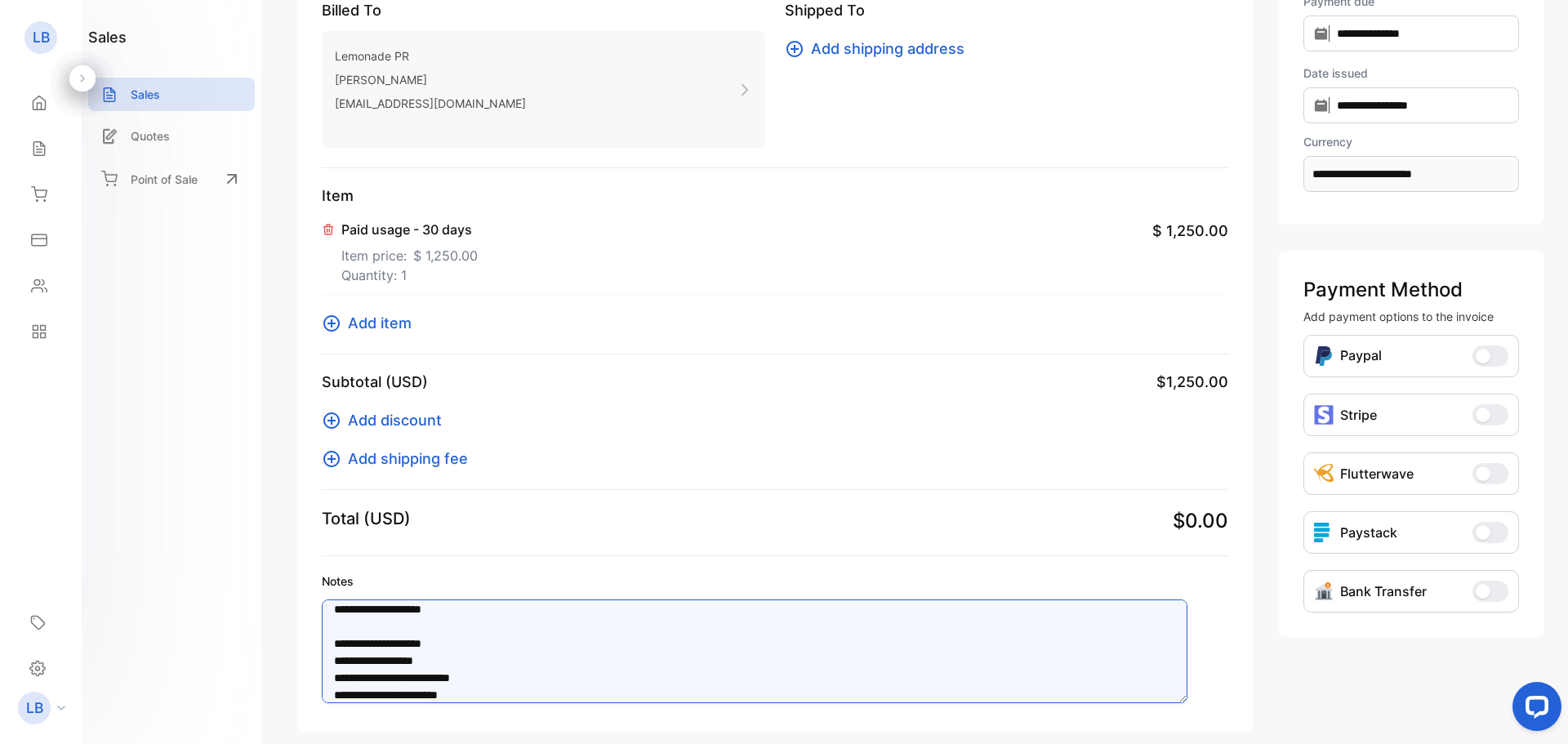
scroll to position [0, 0]
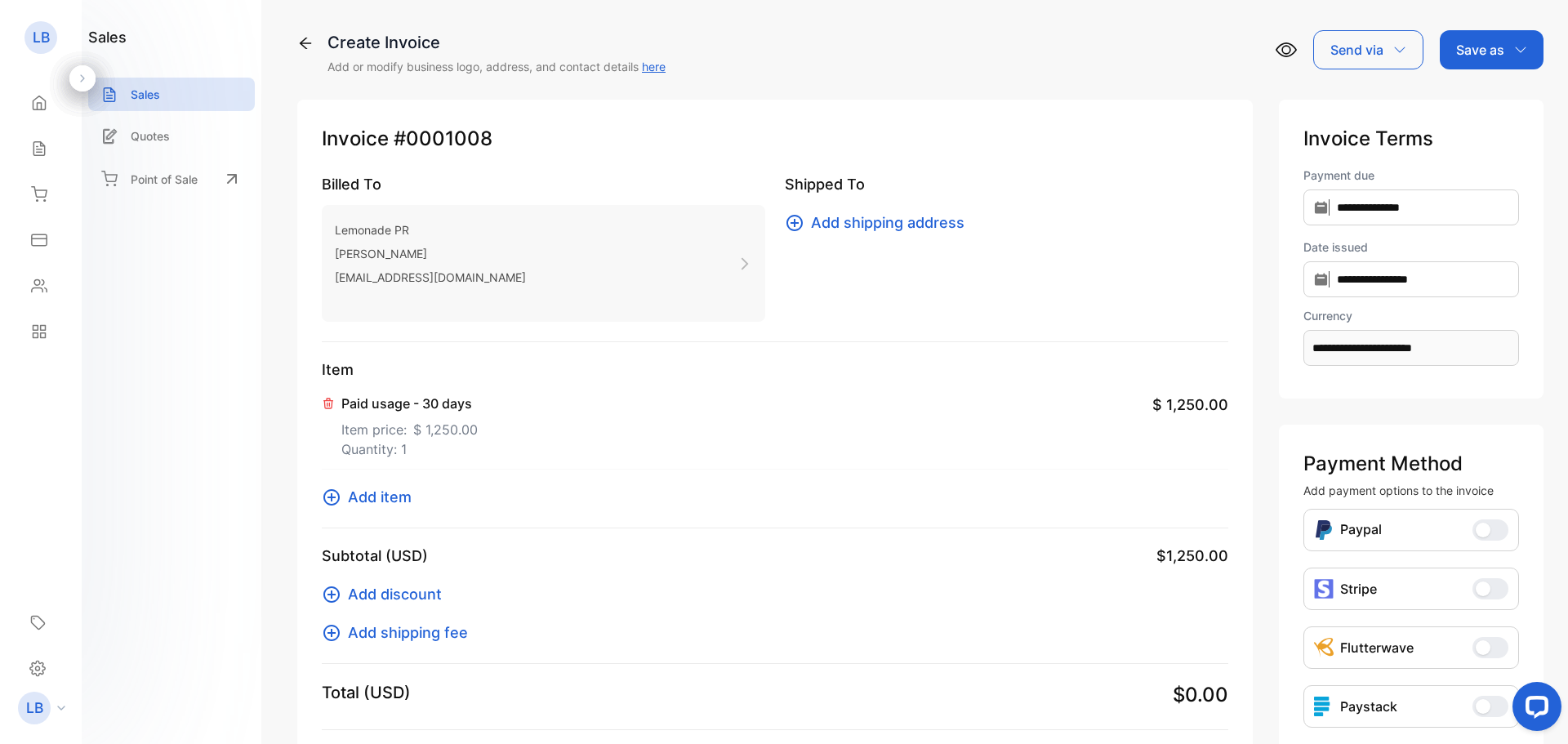
click at [1483, 50] on p "Save as" at bounding box center [1481, 49] width 49 height 19
type textarea "**********"
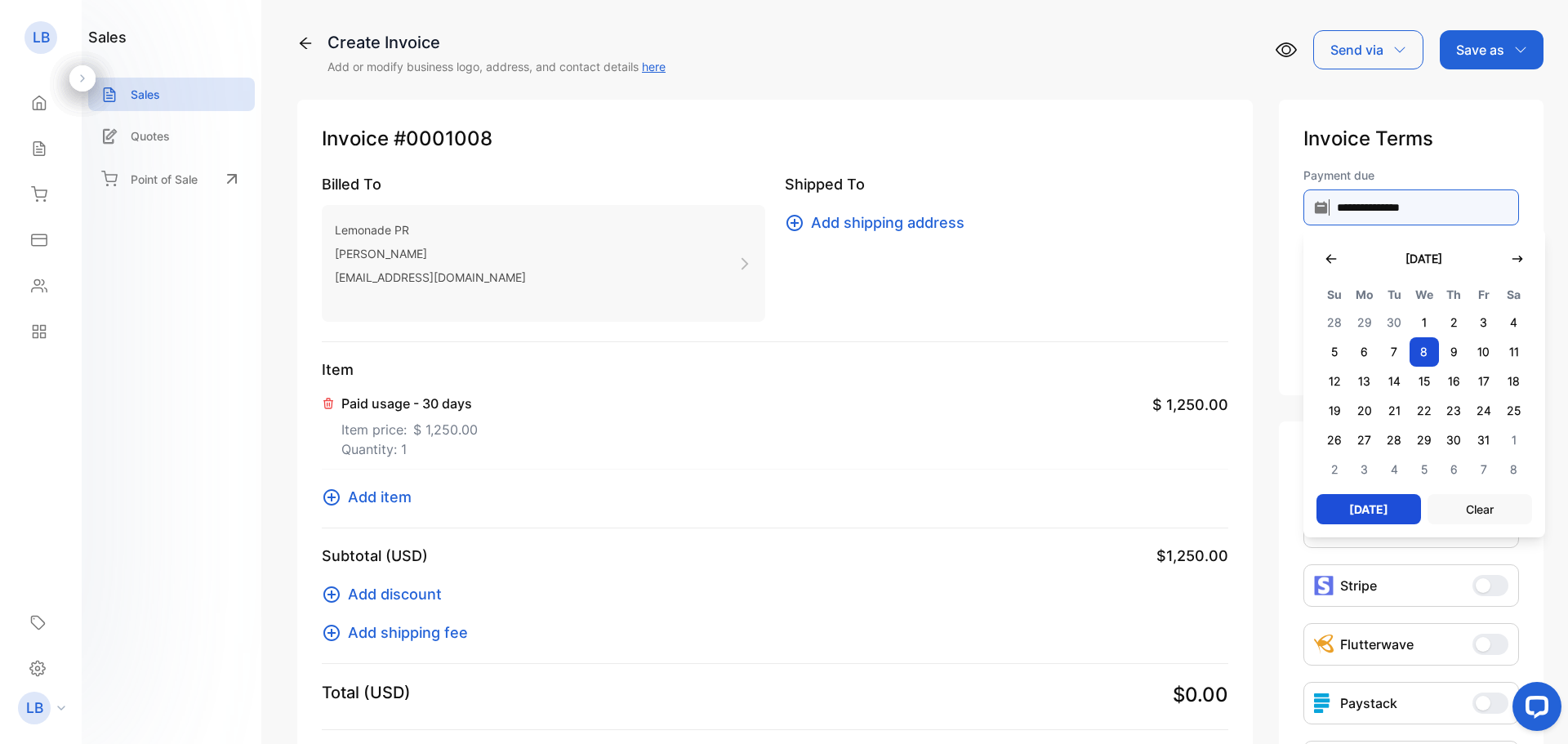
click at [1344, 213] on input "**********" at bounding box center [1411, 207] width 216 height 36
click at [1325, 264] on icon "button" at bounding box center [1332, 259] width 13 height 13
type input "**********"
click at [1350, 354] on span "8" at bounding box center [1365, 351] width 30 height 29
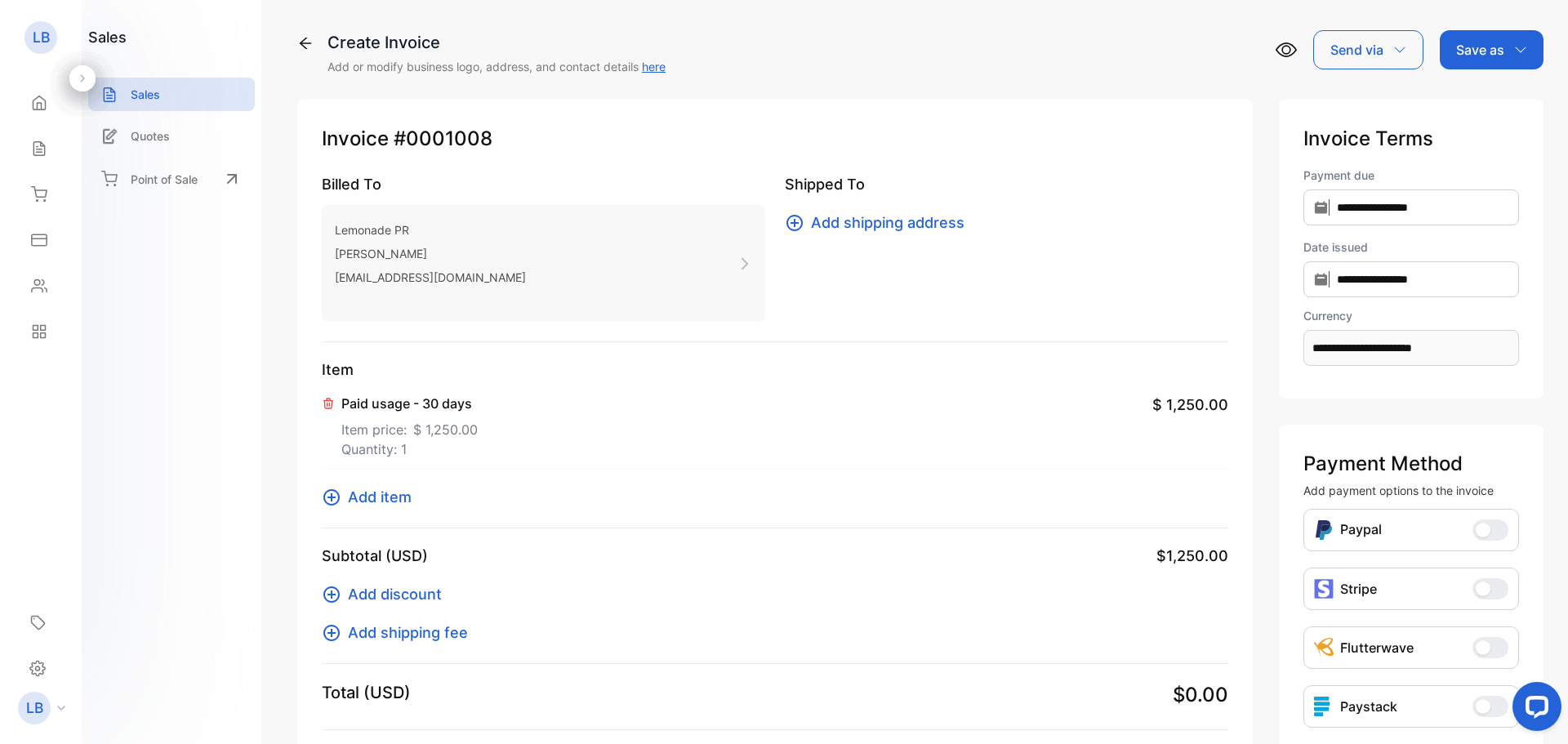
click at [1513, 43] on div "Save as" at bounding box center [1492, 49] width 104 height 39
click at [1488, 101] on div "Invoice" at bounding box center [1488, 103] width 94 height 33
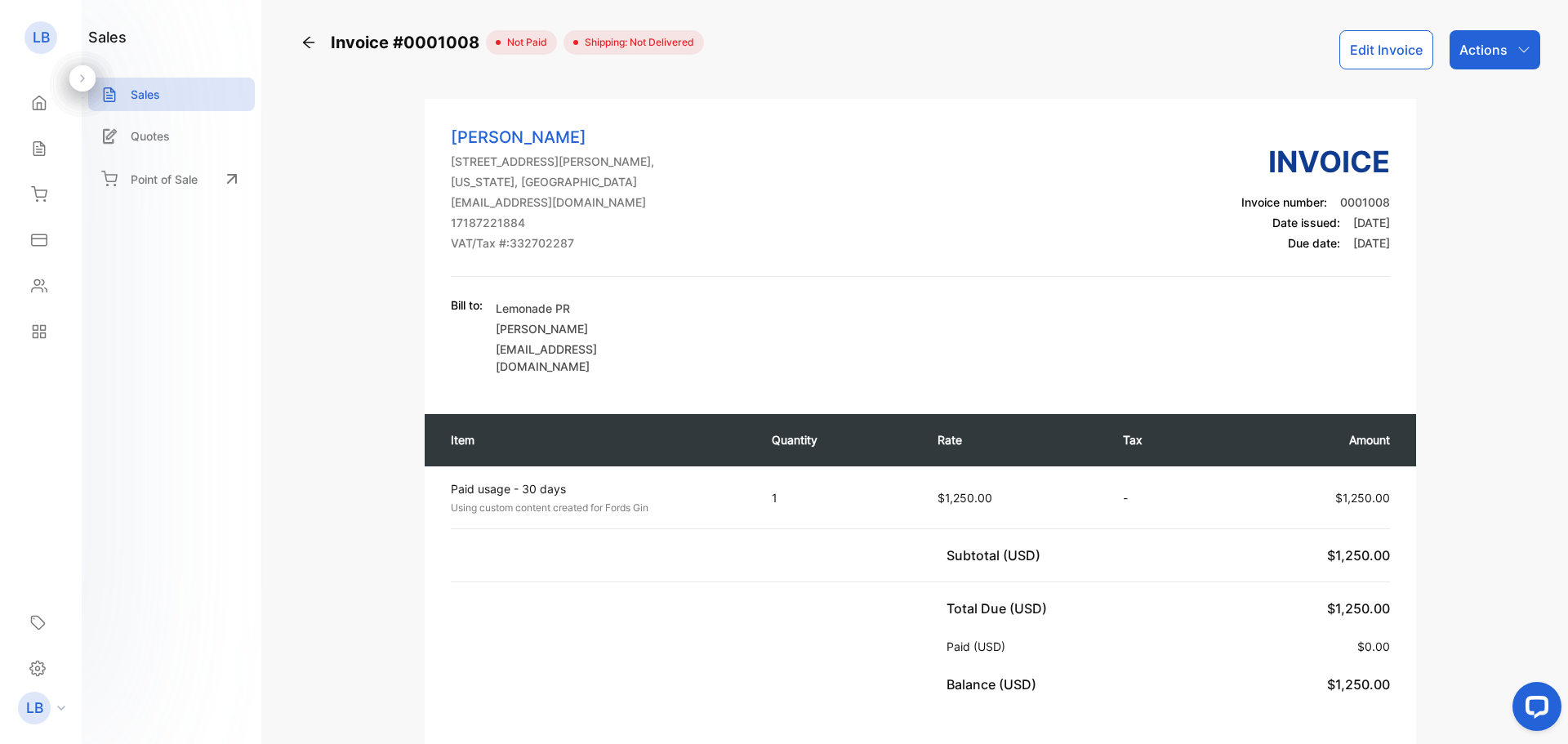
scroll to position [1, 0]
click at [1480, 45] on p "Actions" at bounding box center [1484, 49] width 49 height 19
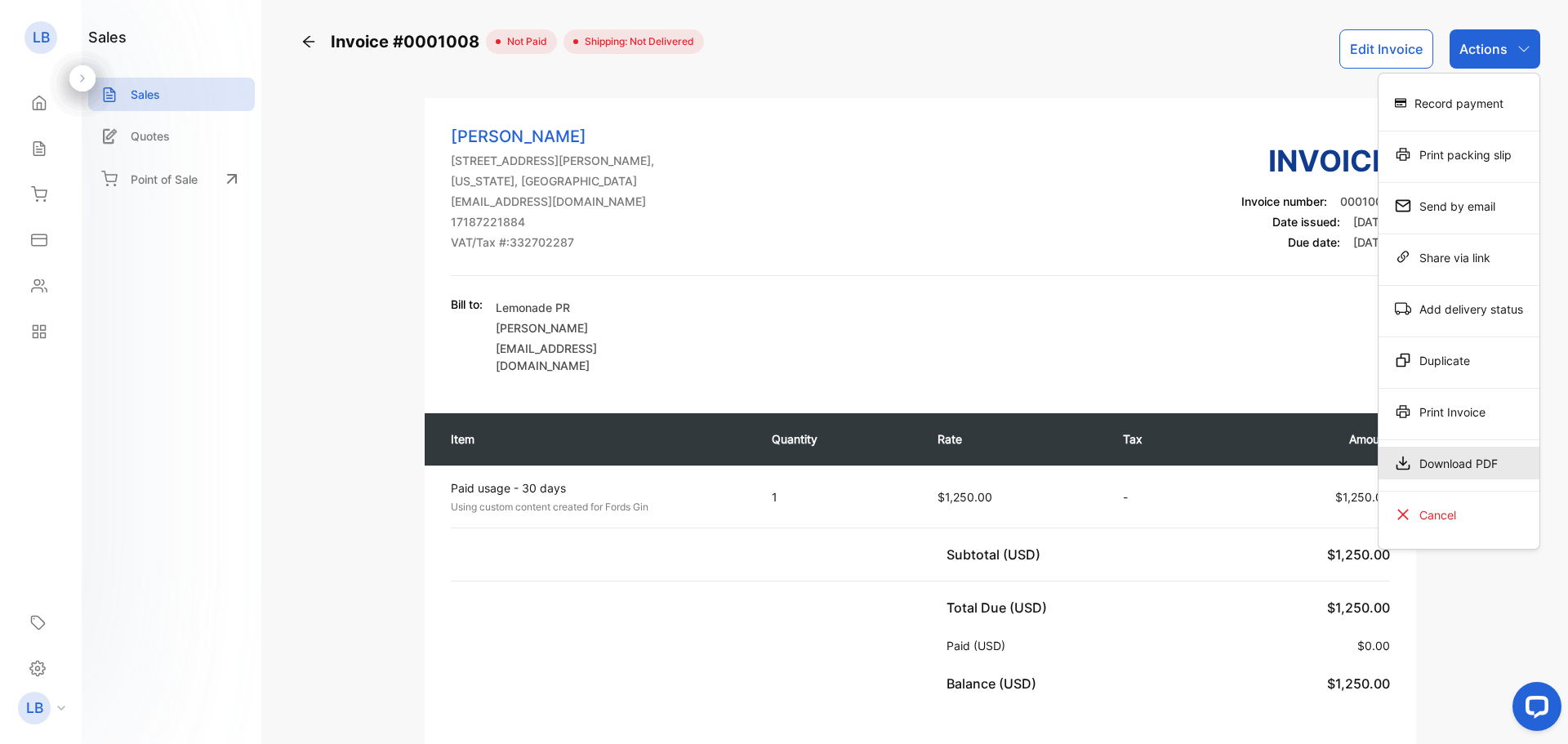
click at [1437, 464] on div "Download PDF" at bounding box center [1459, 463] width 161 height 33
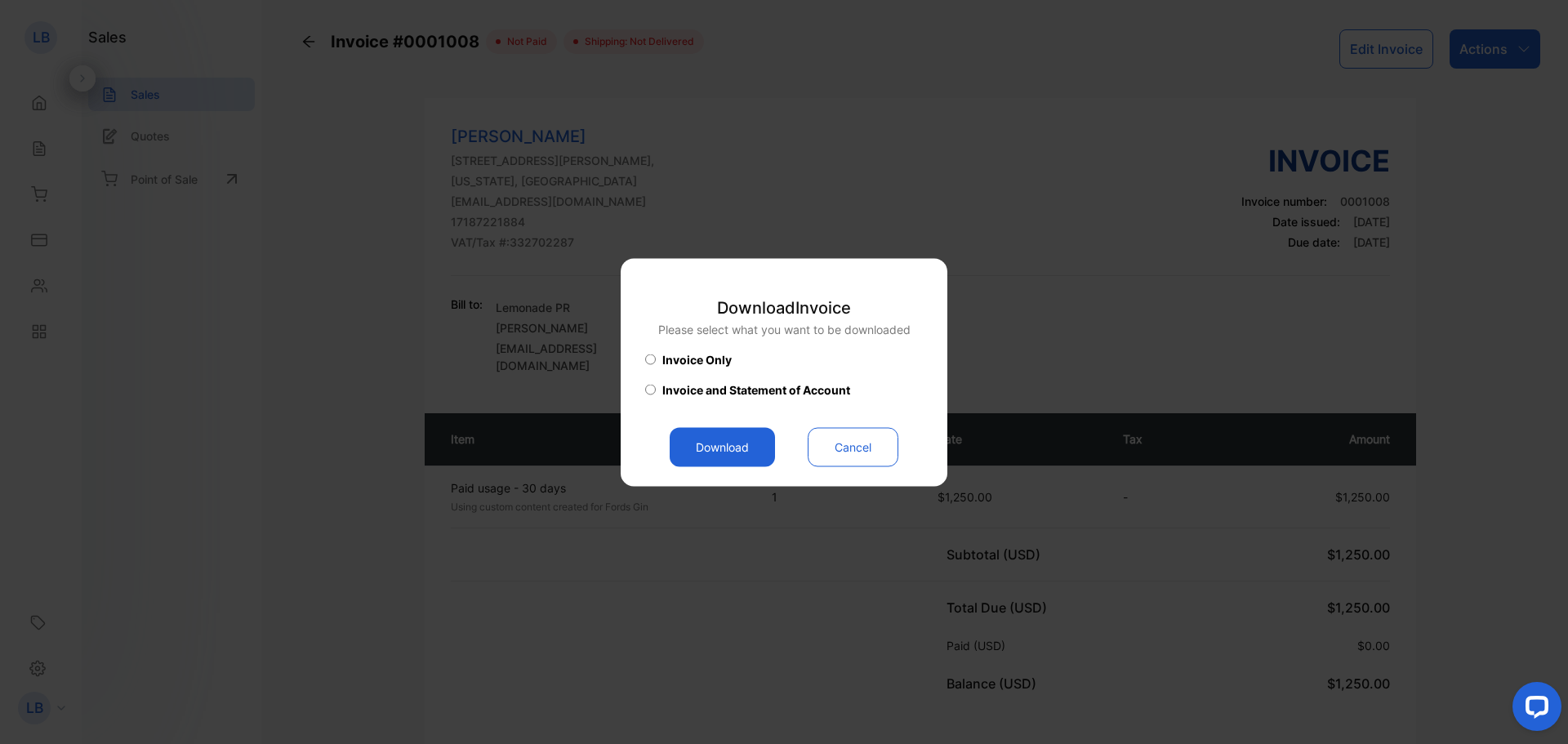
click at [743, 434] on button "Download" at bounding box center [722, 446] width 105 height 39
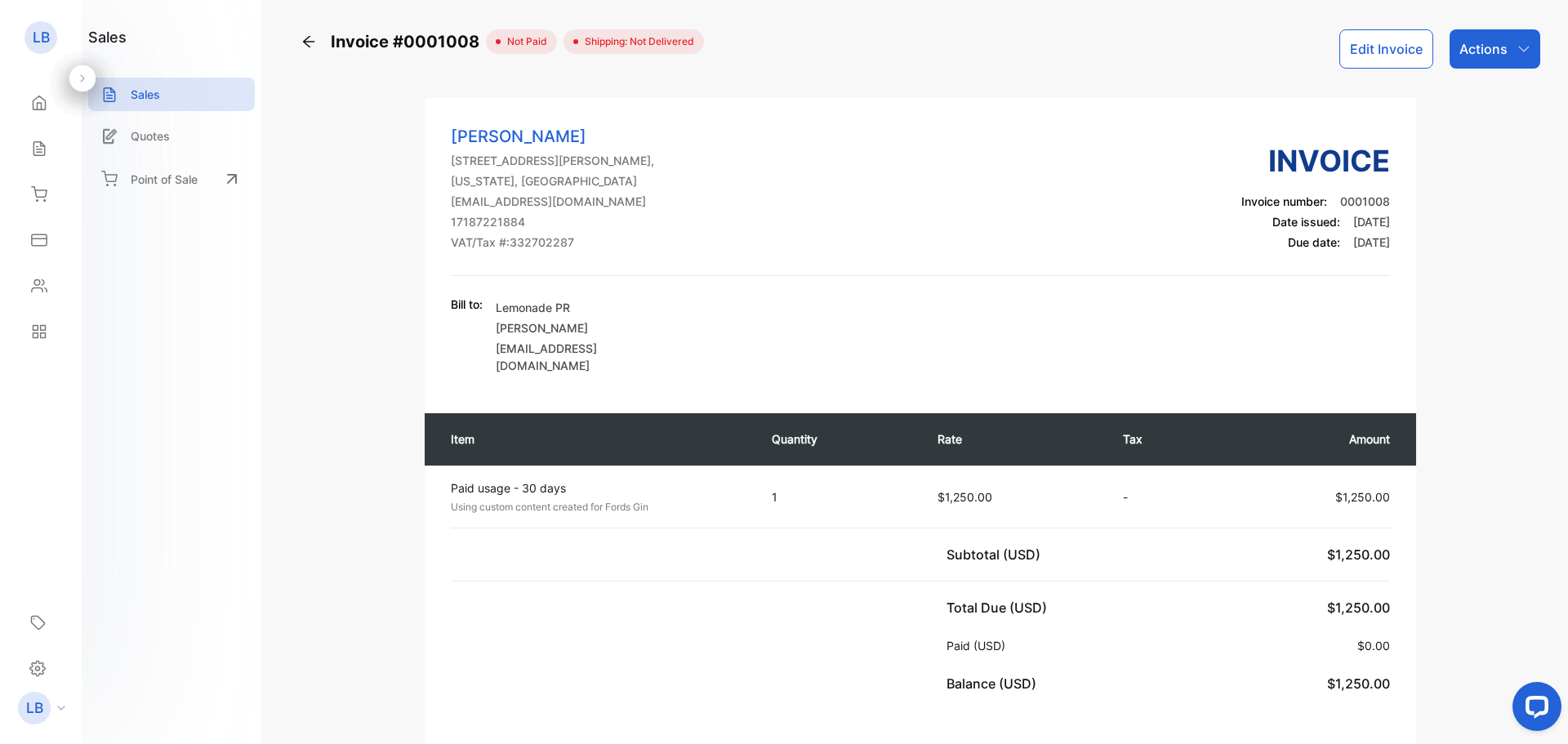
click at [1488, 147] on div "Leonie Badger 333 Schermerhorn St, Ph50A, Brooklyn, New York, United States of …" at bounding box center [920, 743] width 1240 height 1290
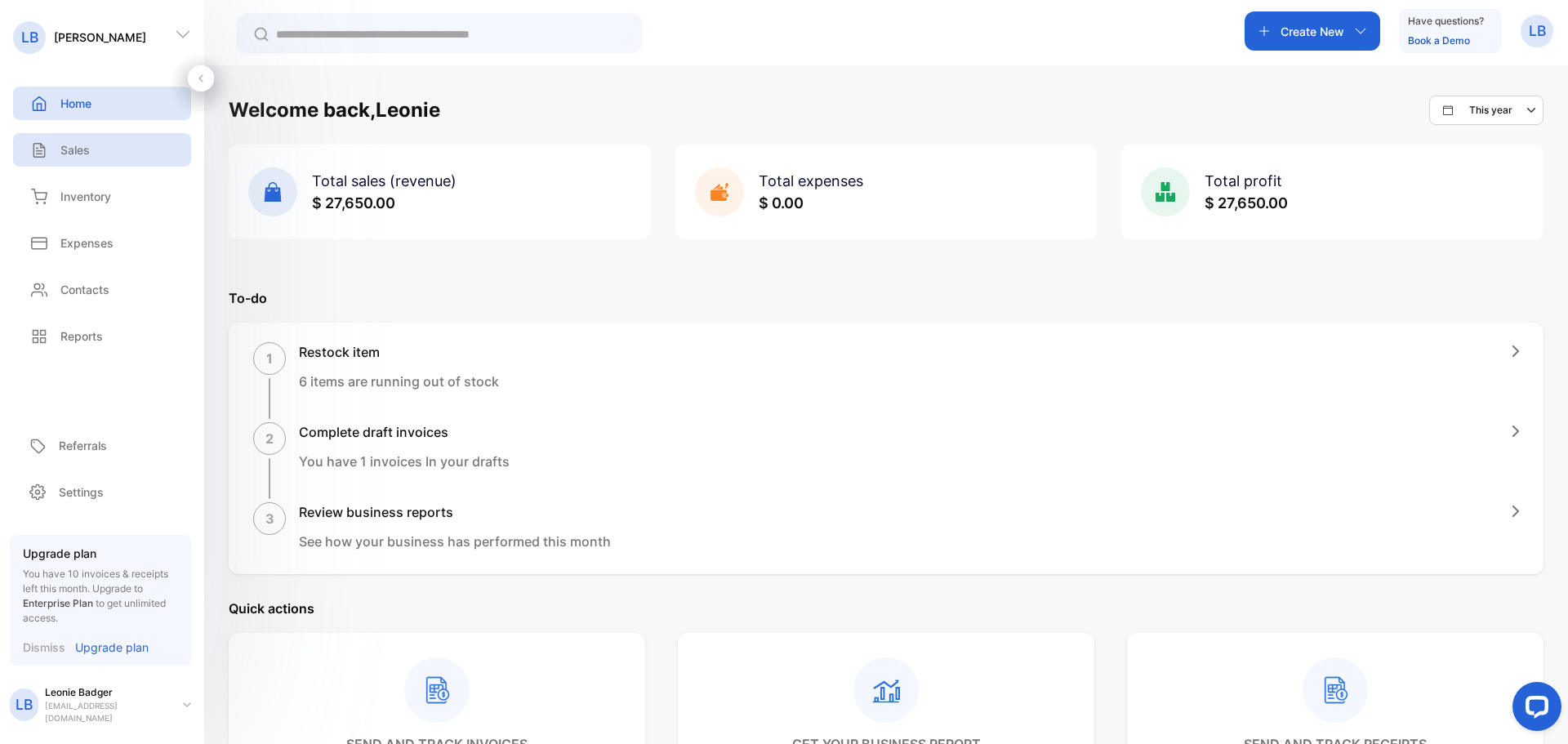
click at [105, 147] on div "Sales" at bounding box center [102, 150] width 178 height 33
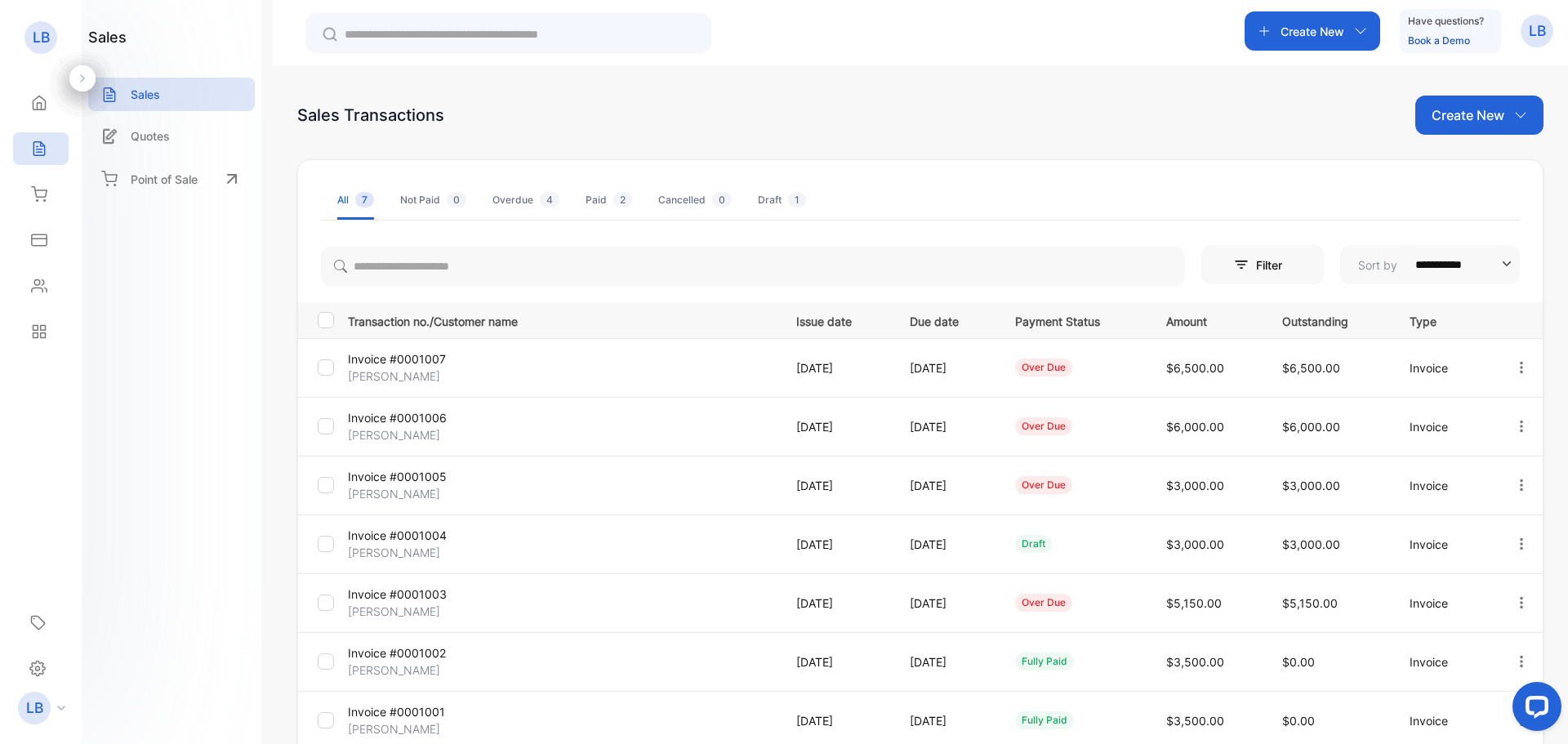
click at [524, 374] on td "Invoice #0001007 [PERSON_NAME]" at bounding box center [559, 367] width 435 height 59
click at [1520, 368] on icon "button" at bounding box center [1522, 367] width 15 height 15
click at [1488, 415] on span "View / Edit Invoice" at bounding box center [1482, 413] width 116 height 19
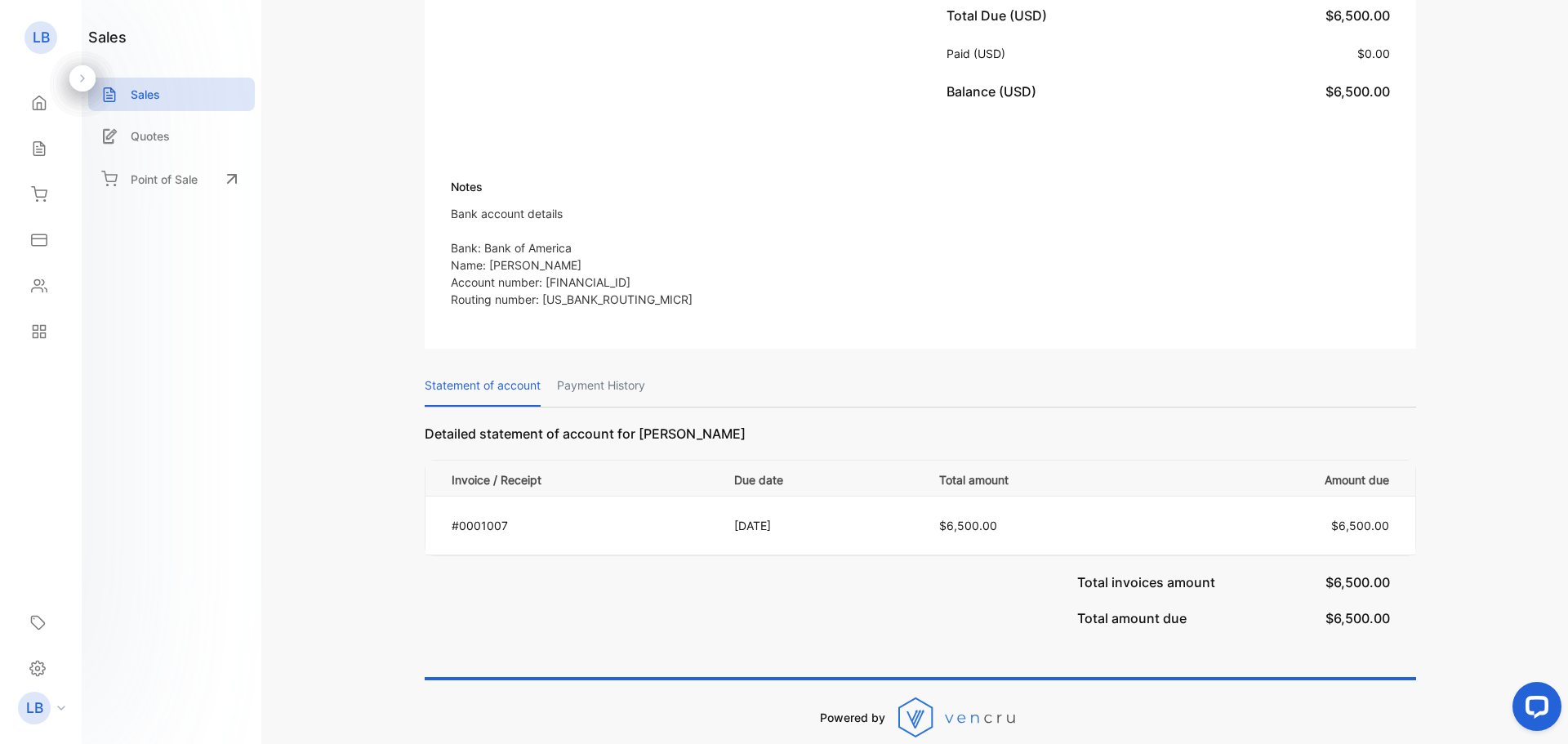
scroll to position [593, 0]
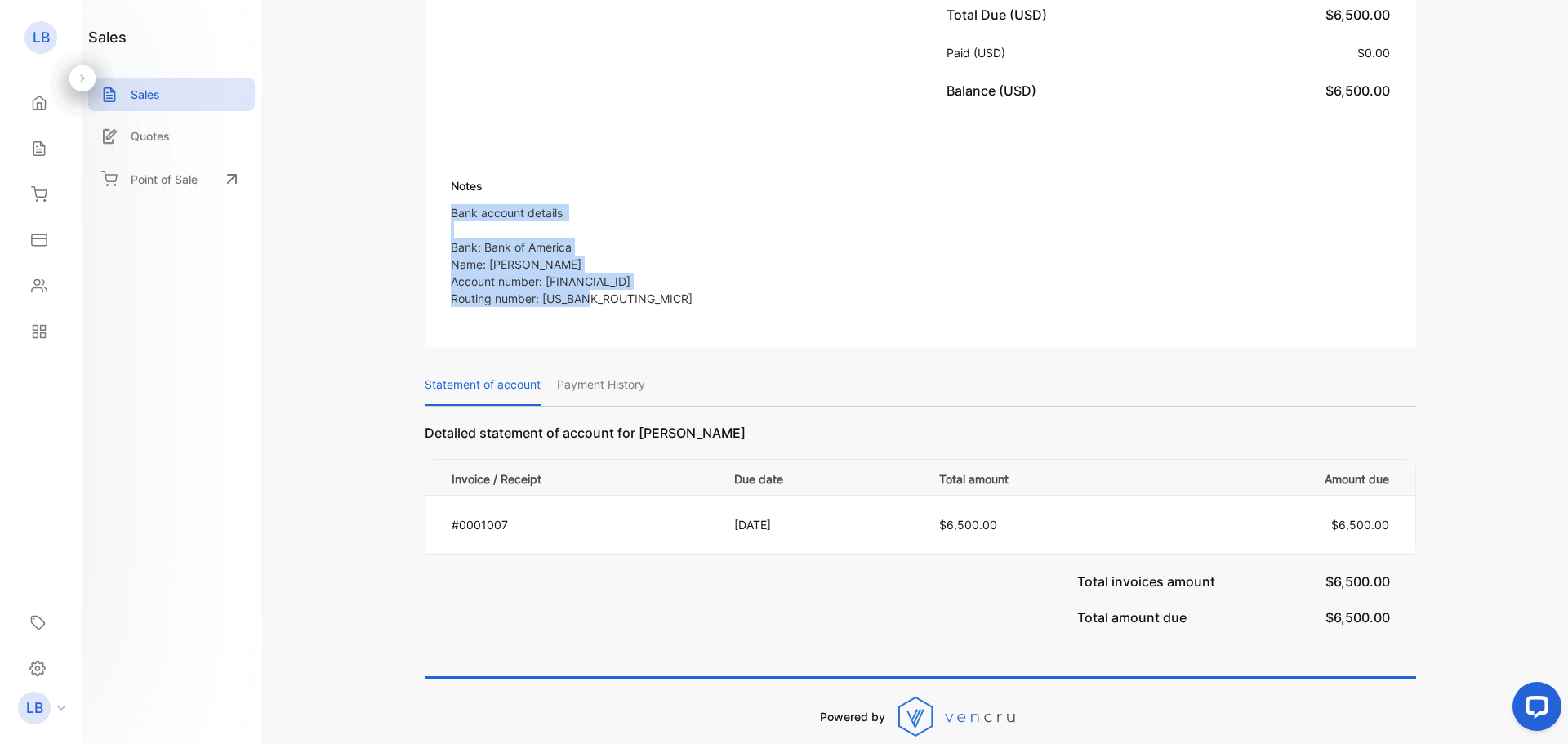
drag, startPoint x: 621, startPoint y: 291, endPoint x: 433, endPoint y: 191, distance: 212.9
click at [433, 191] on div "Notes Bank account details Bank: Bank of America Name: [PERSON_NAME] Account nu…" at bounding box center [920, 225] width 992 height 192
copy p "Bank account details Bank: Bank of America Name: [PERSON_NAME] Account number: …"
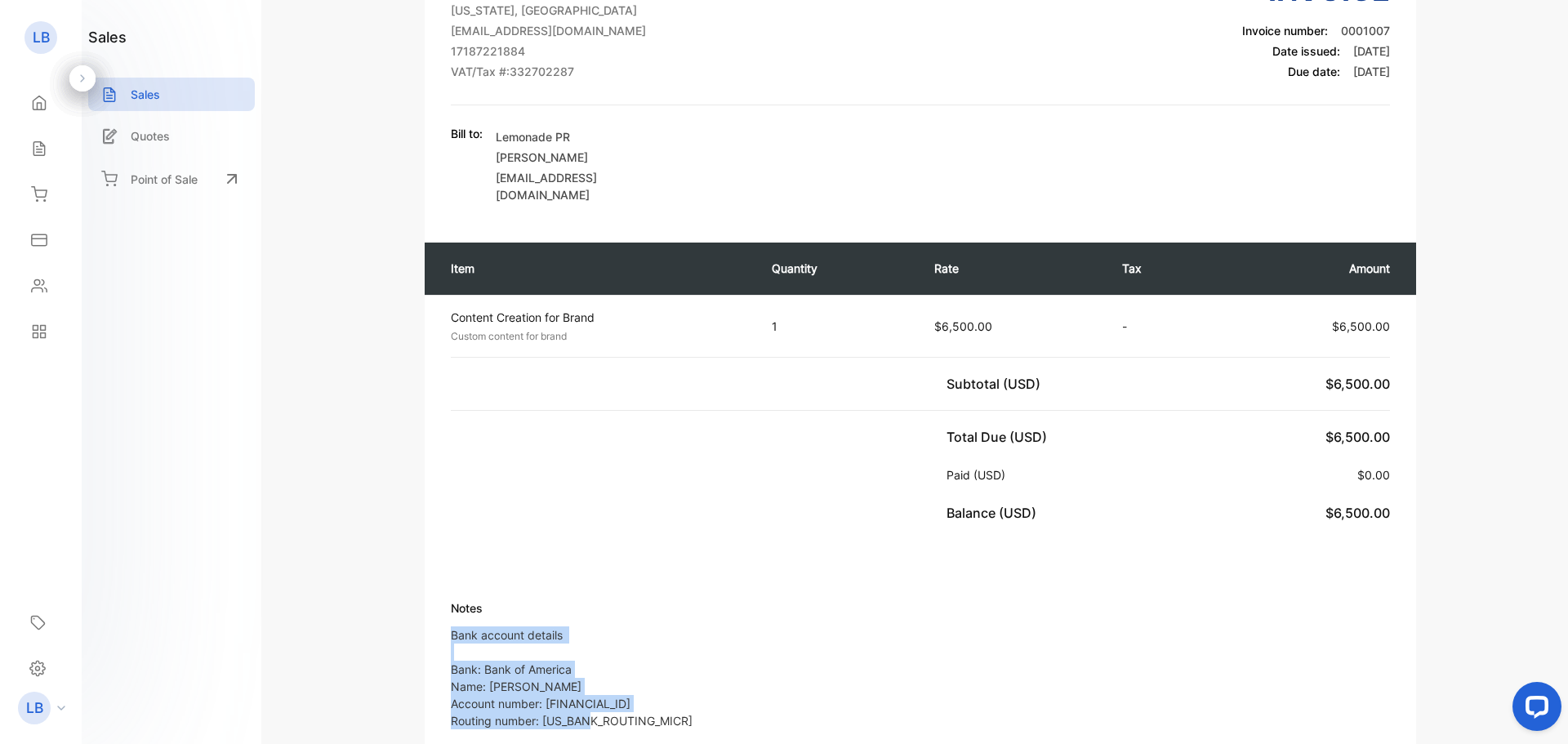
scroll to position [0, 0]
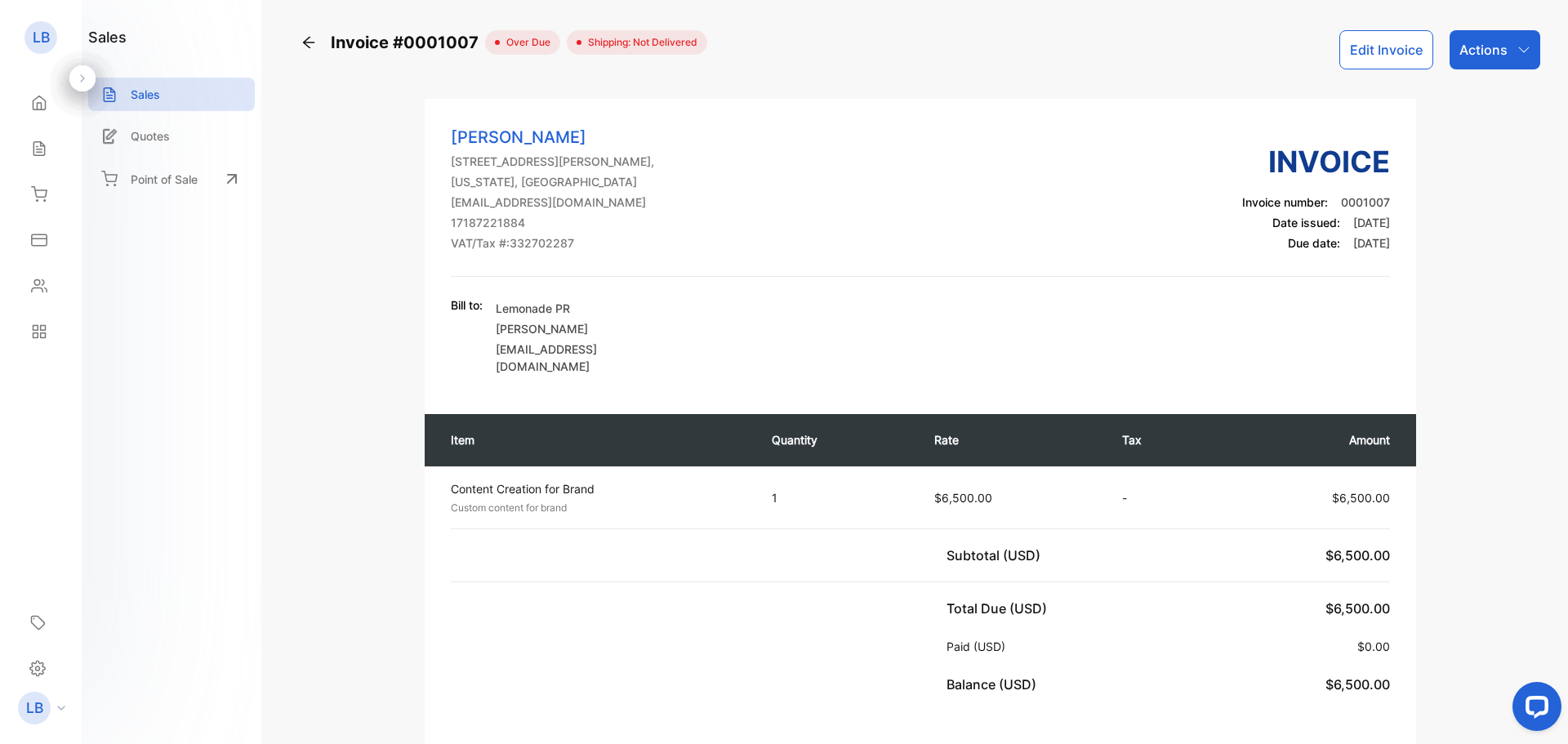
click at [1486, 68] on div "Actions" at bounding box center [1495, 49] width 90 height 39
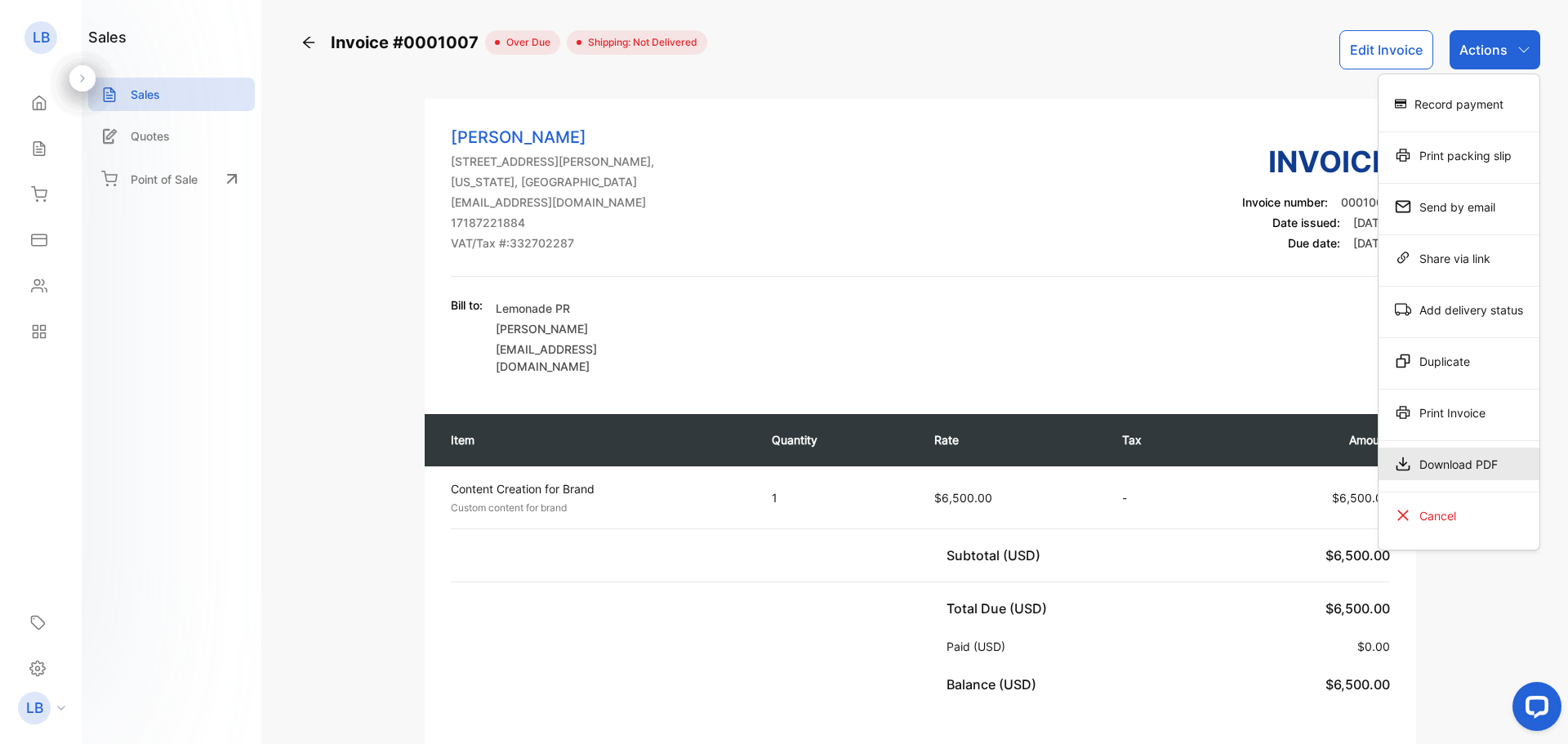
click at [1442, 464] on div "Download PDF" at bounding box center [1459, 464] width 161 height 33
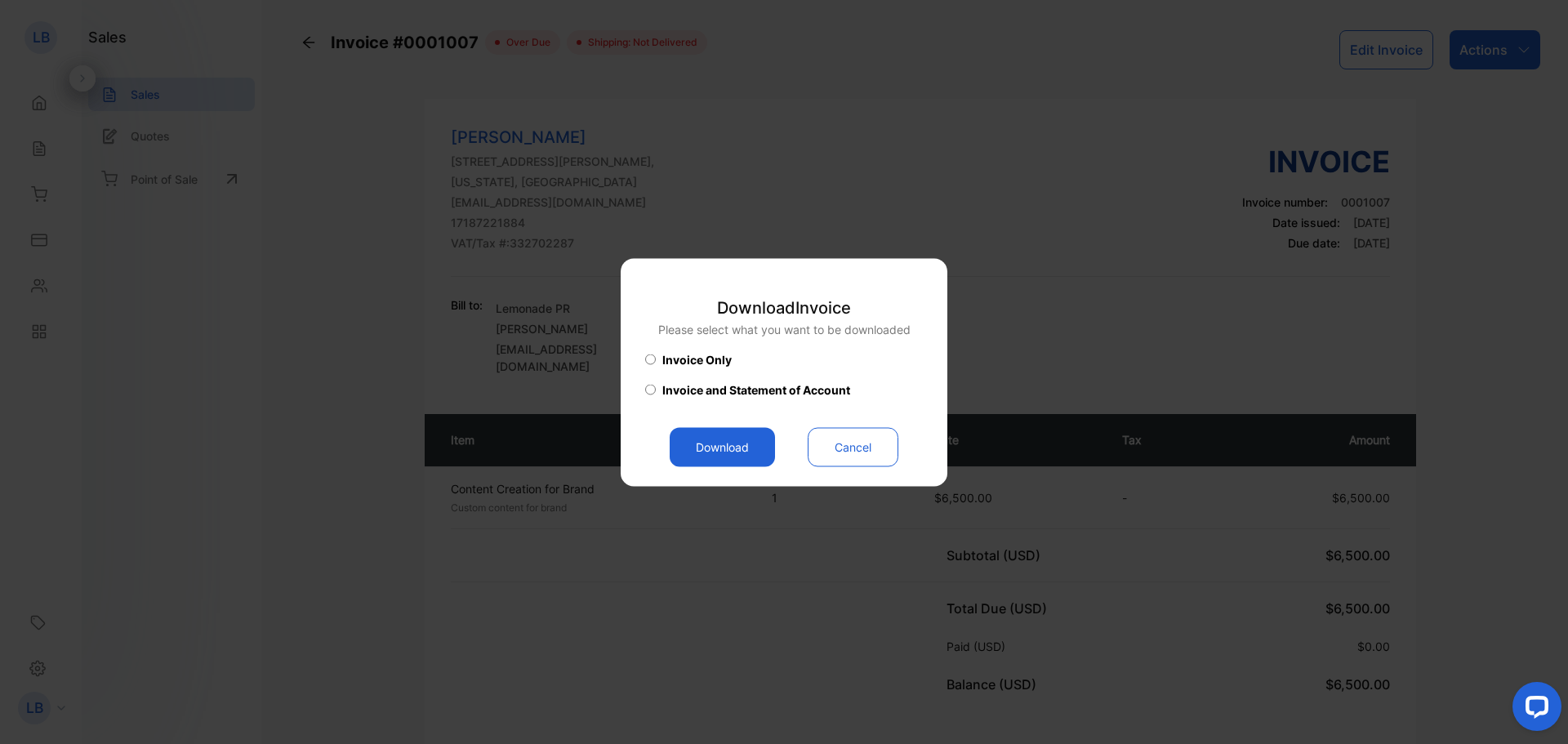
click at [740, 447] on button "Download" at bounding box center [722, 446] width 105 height 39
